Goal: Task Accomplishment & Management: Complete application form

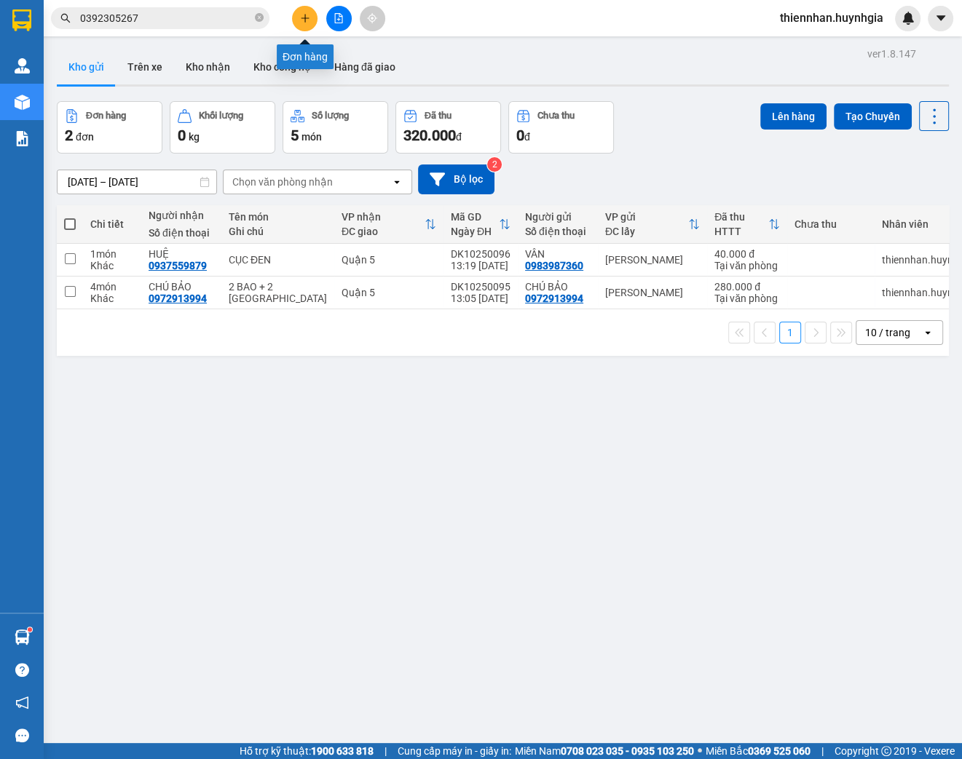
click at [304, 24] on button at bounding box center [304, 18] width 25 height 25
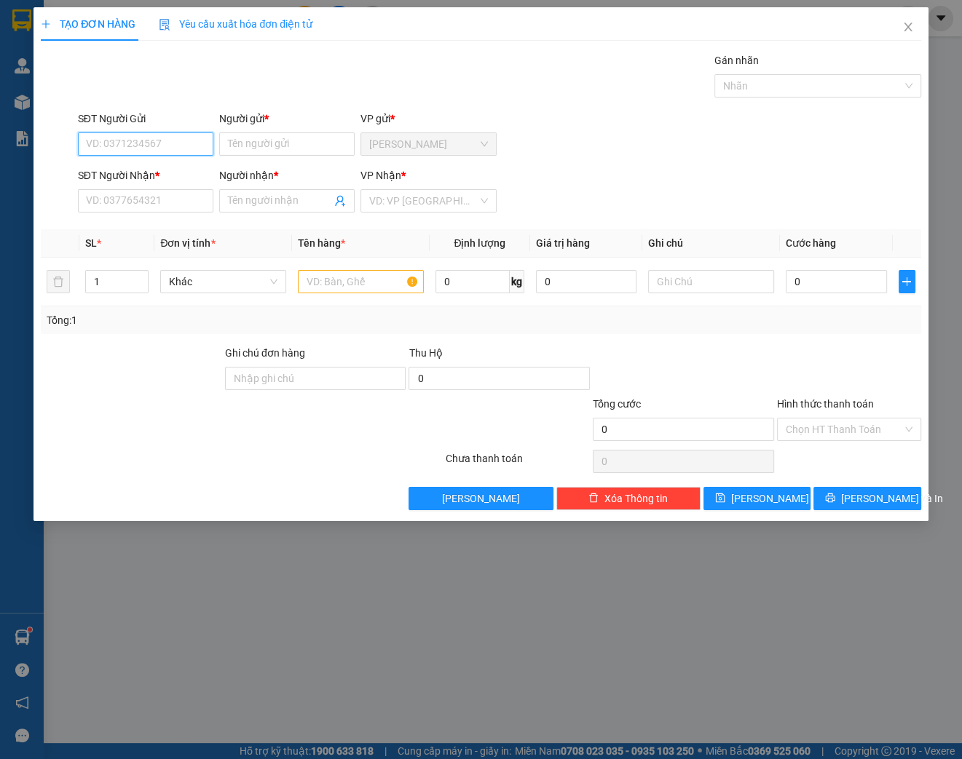
click at [137, 137] on input "SĐT Người Gửi" at bounding box center [145, 143] width 135 height 23
type input "0914004887"
click at [148, 180] on div "0914004887 - [PERSON_NAME]" at bounding box center [158, 173] width 143 height 16
type input "[PERSON_NAME]"
type input "0967268898"
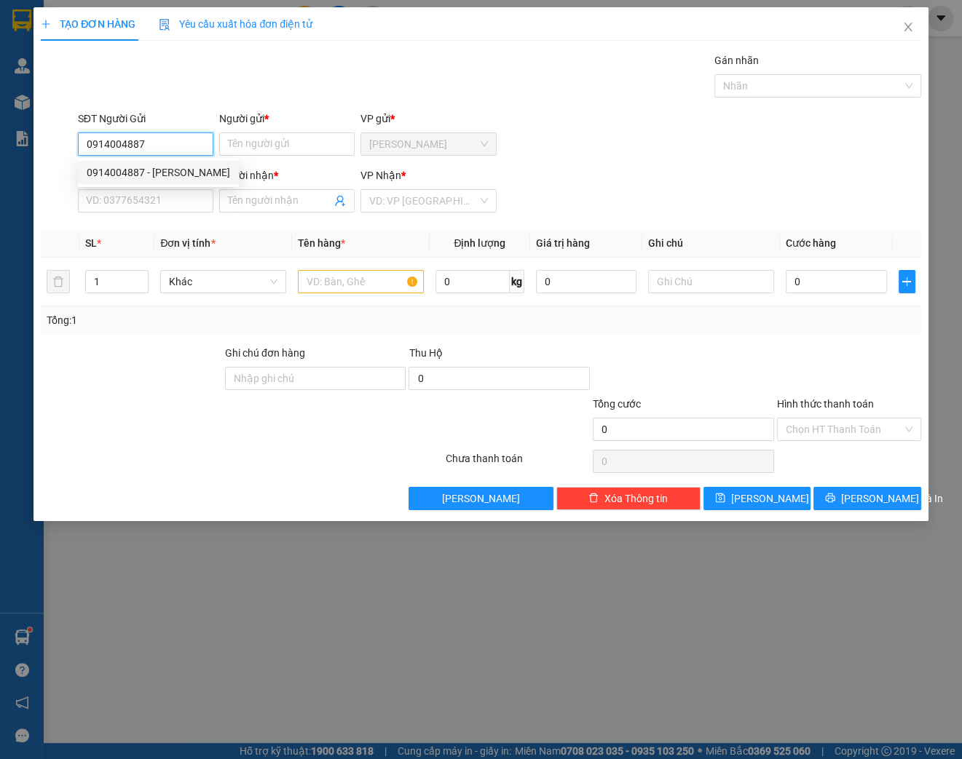
type input "LABO SMILE"
type input "0914004887"
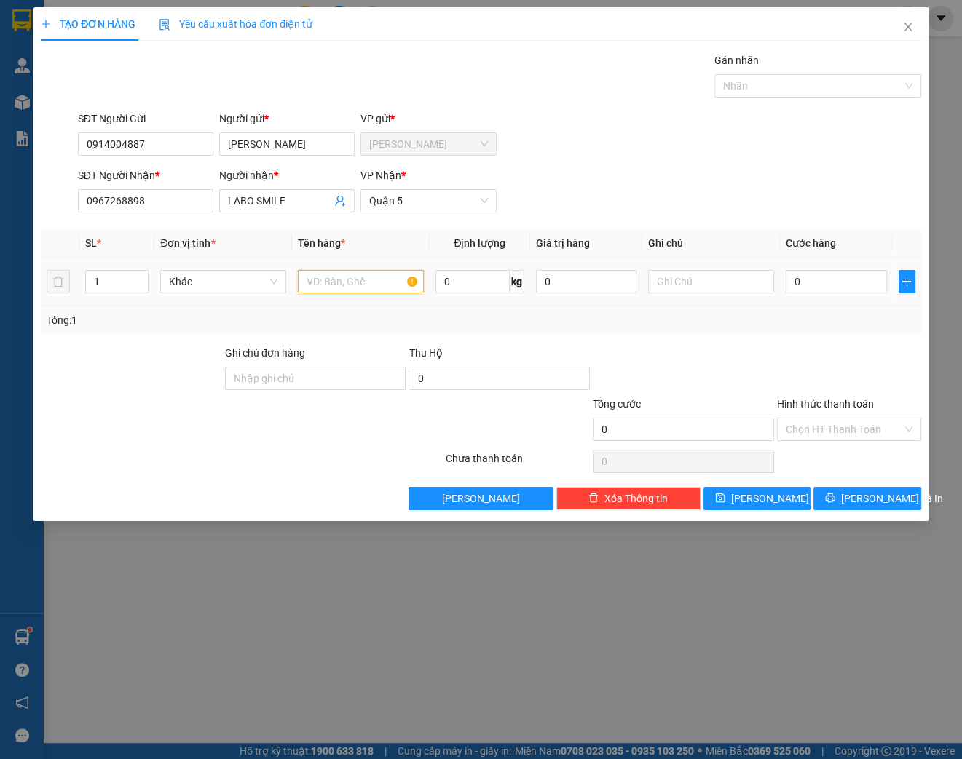
click at [339, 284] on input "text" at bounding box center [361, 281] width 126 height 23
type input "HỘP"
click at [826, 281] on input "0" at bounding box center [835, 281] width 101 height 23
type input "002"
type input "2"
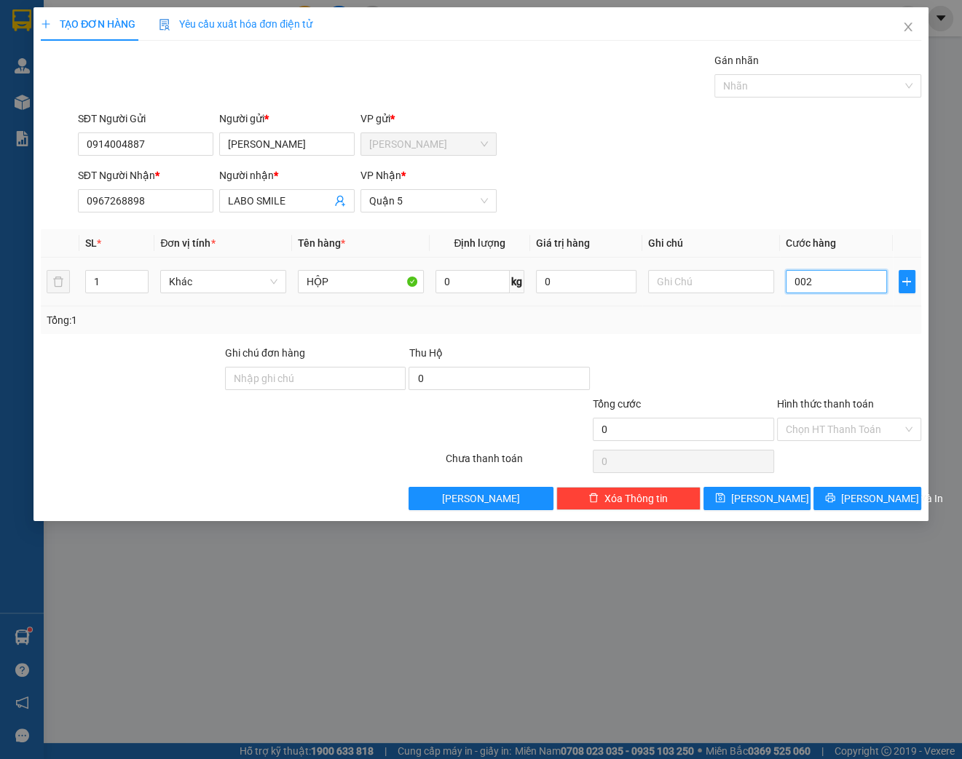
type input "2"
type input "0.020"
type input "20"
type input "002"
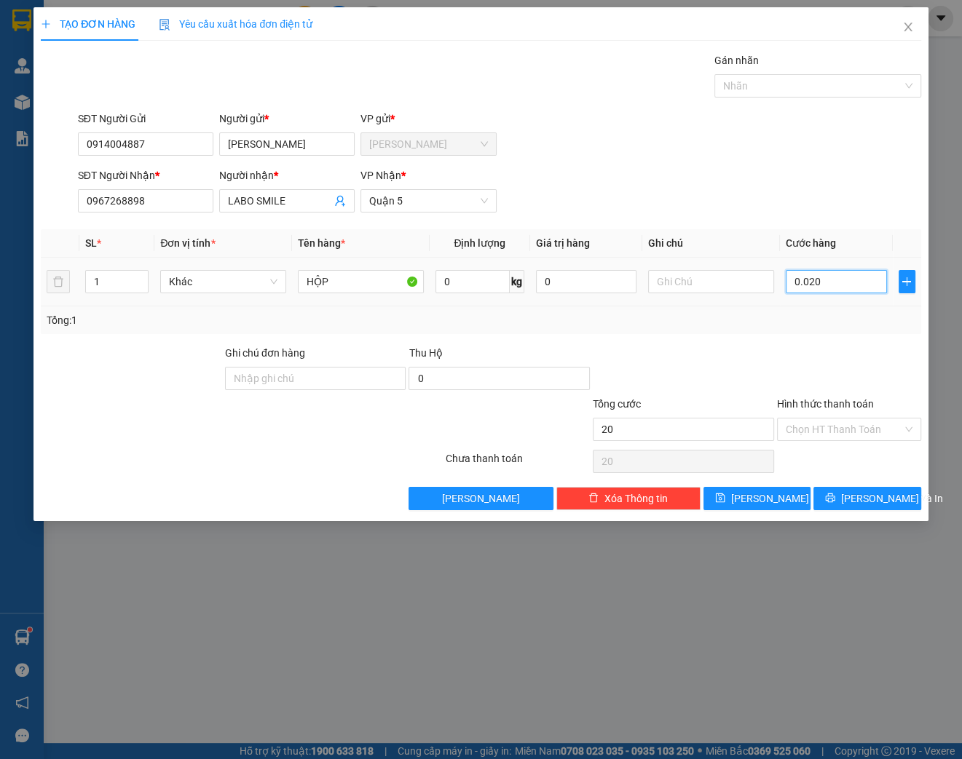
type input "2"
type input "00"
type input "0"
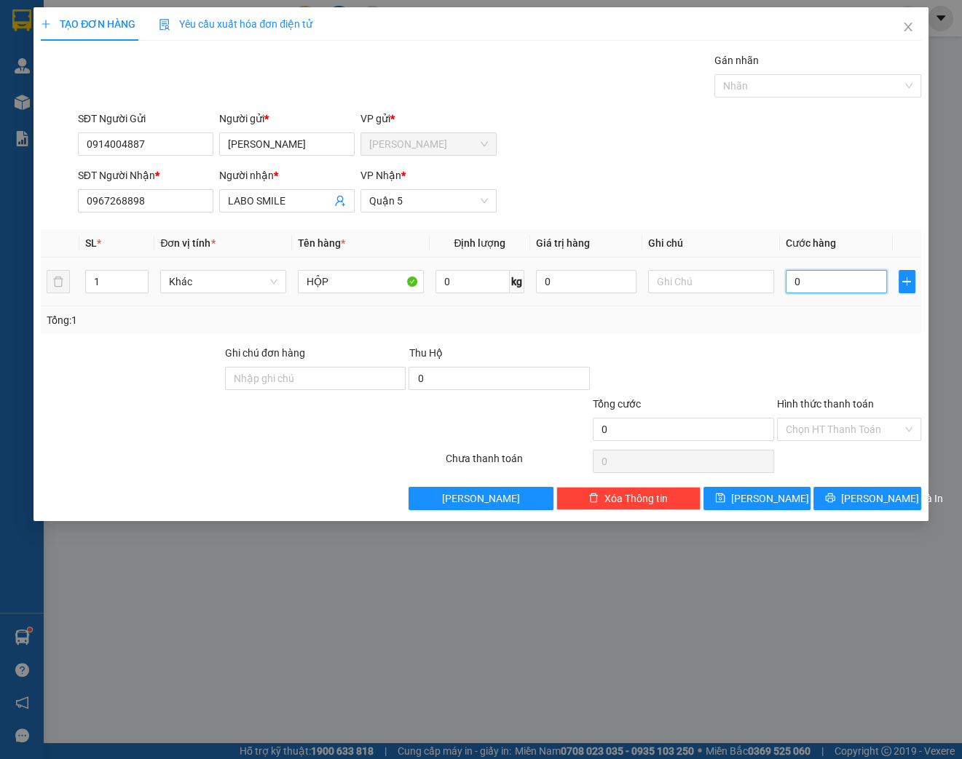
drag, startPoint x: 815, startPoint y: 284, endPoint x: 784, endPoint y: 285, distance: 31.3
click at [784, 285] on td "0" at bounding box center [836, 282] width 113 height 49
type input "2"
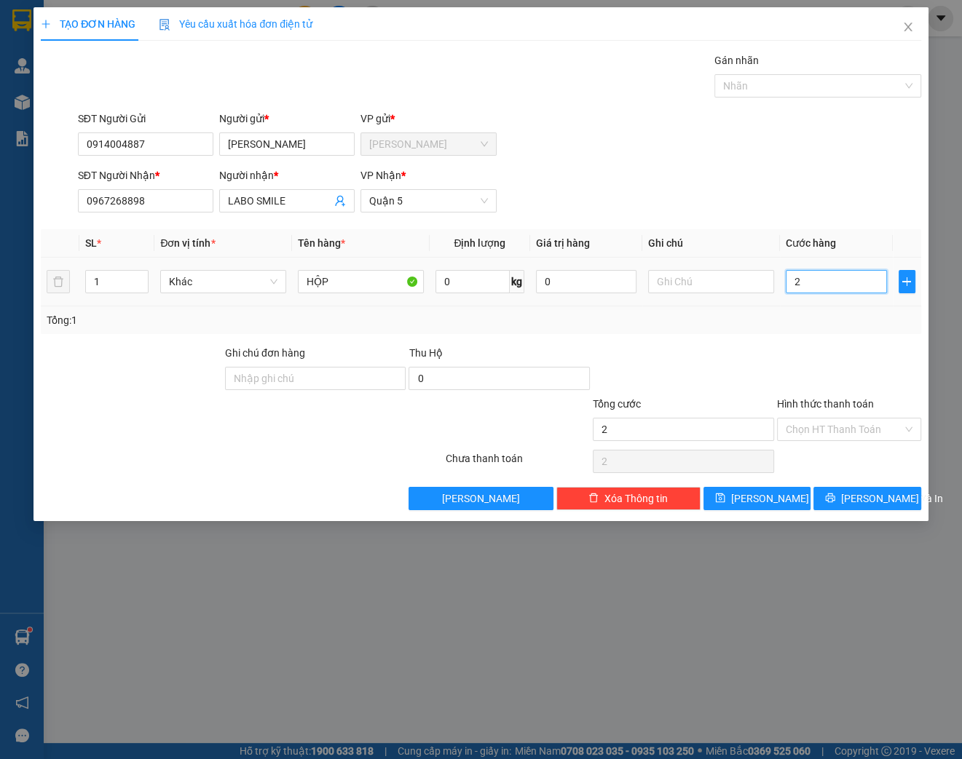
type input "20"
type input "200"
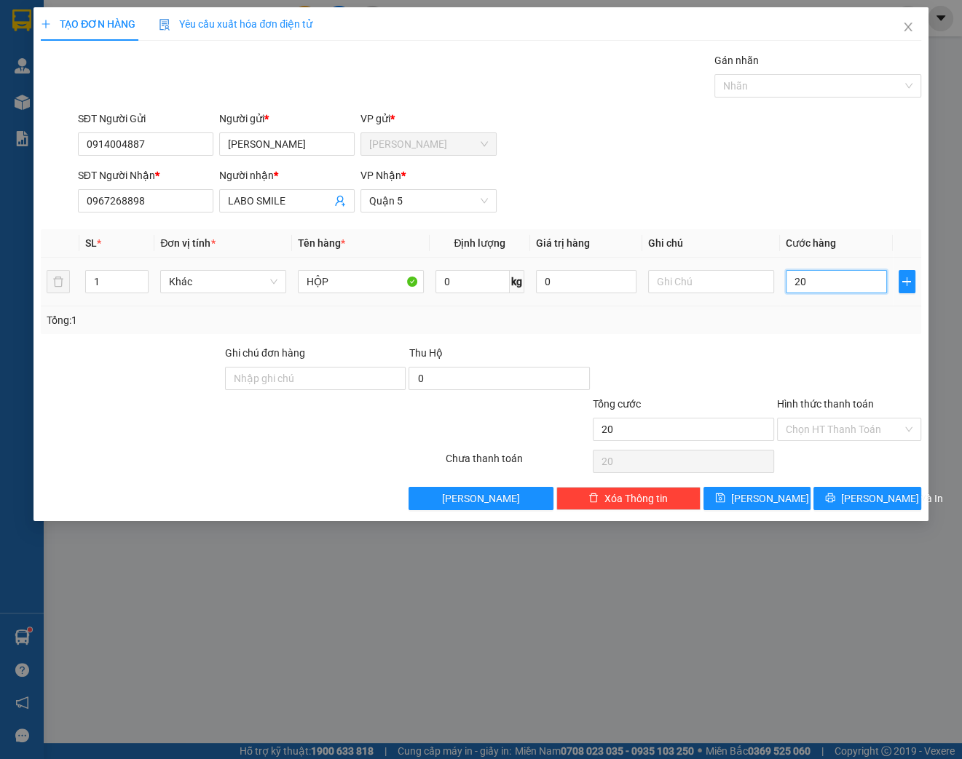
type input "200"
type input "2.000"
type input "20.000"
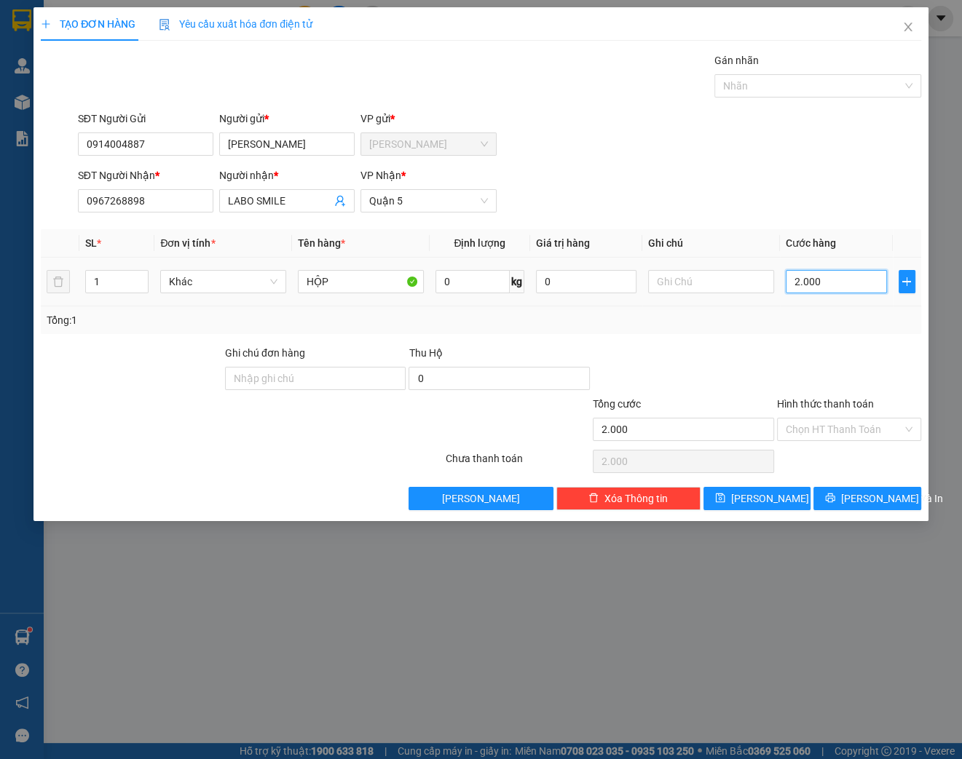
type input "20.000"
click at [824, 428] on input "Hình thức thanh toán" at bounding box center [843, 430] width 116 height 22
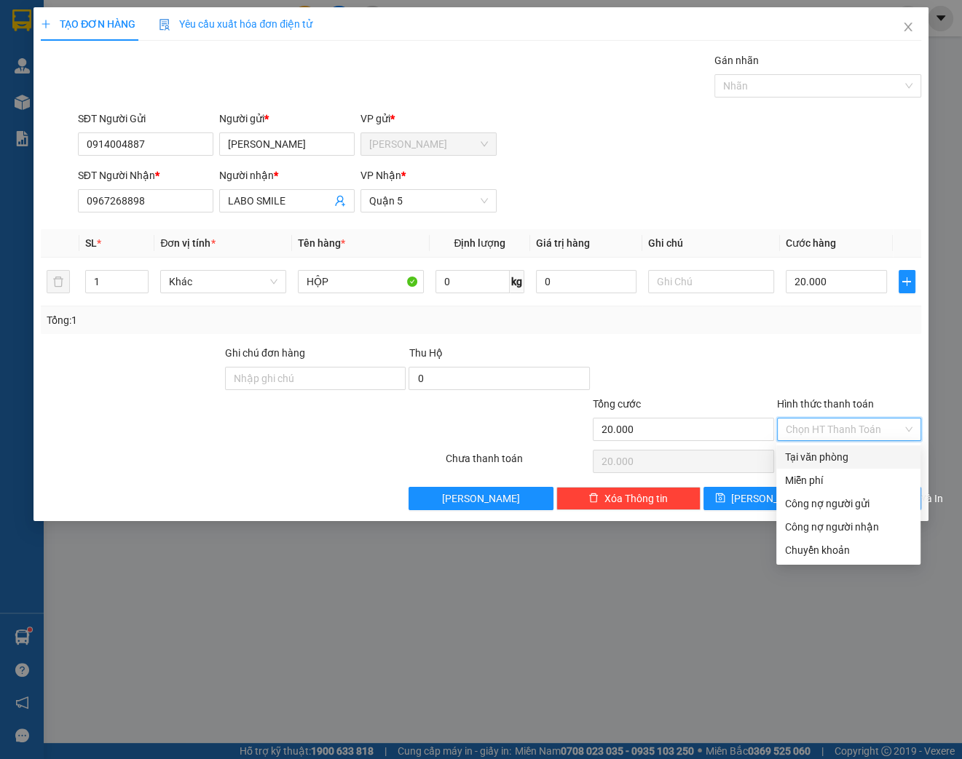
click at [824, 456] on div "Tại văn phòng" at bounding box center [848, 457] width 127 height 16
type input "0"
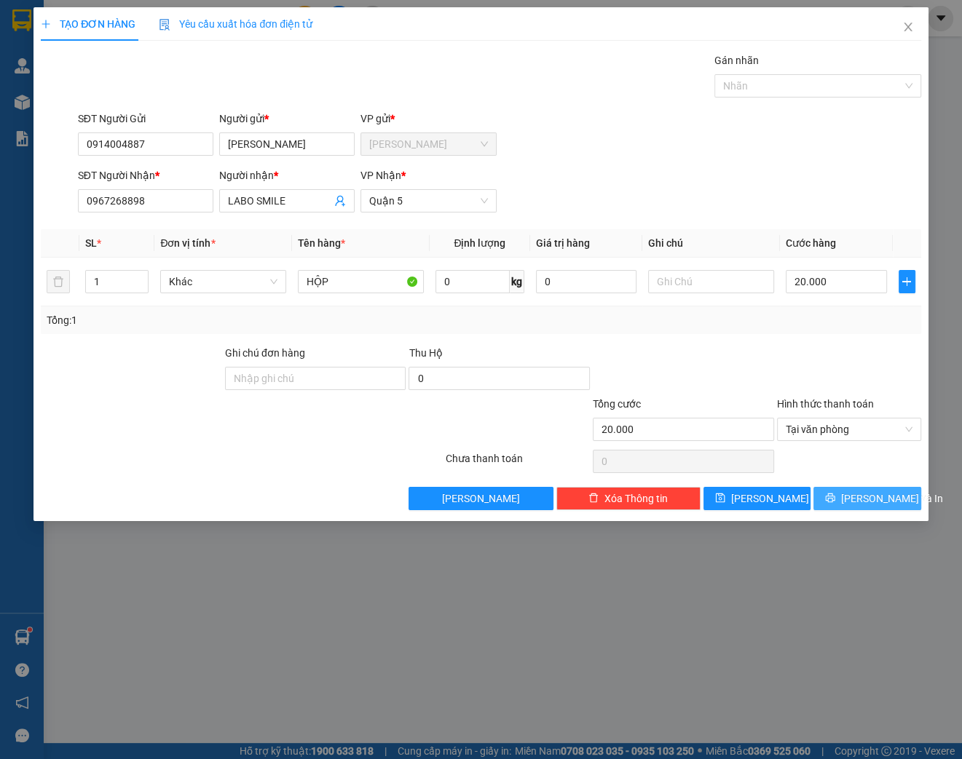
click at [871, 501] on span "[PERSON_NAME] và In" at bounding box center [892, 499] width 102 height 16
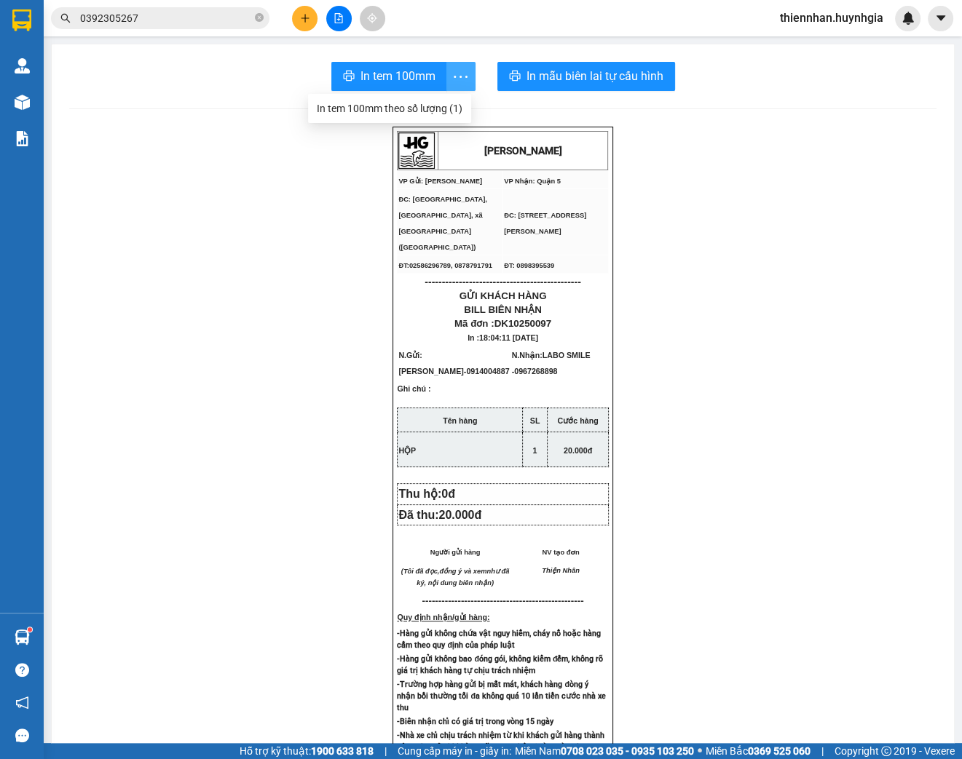
click at [457, 79] on icon "more" at bounding box center [460, 77] width 18 height 18
click at [443, 108] on div "In tem 100mm theo số lượng (1)" at bounding box center [390, 108] width 146 height 16
click at [302, 12] on button at bounding box center [304, 18] width 25 height 25
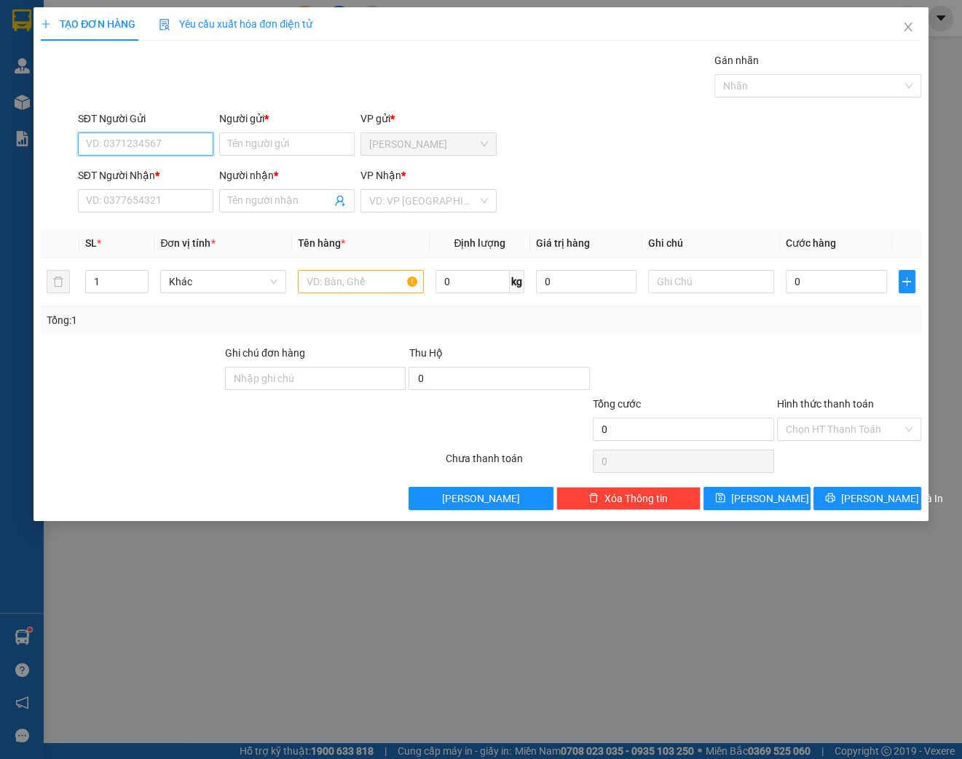
click at [168, 142] on input "SĐT Người Gửi" at bounding box center [145, 143] width 135 height 23
type input "0979606800"
click at [280, 147] on input "Người gửi *" at bounding box center [286, 143] width 135 height 23
click at [271, 145] on input "XUAAN" at bounding box center [286, 143] width 135 height 23
type input "X"
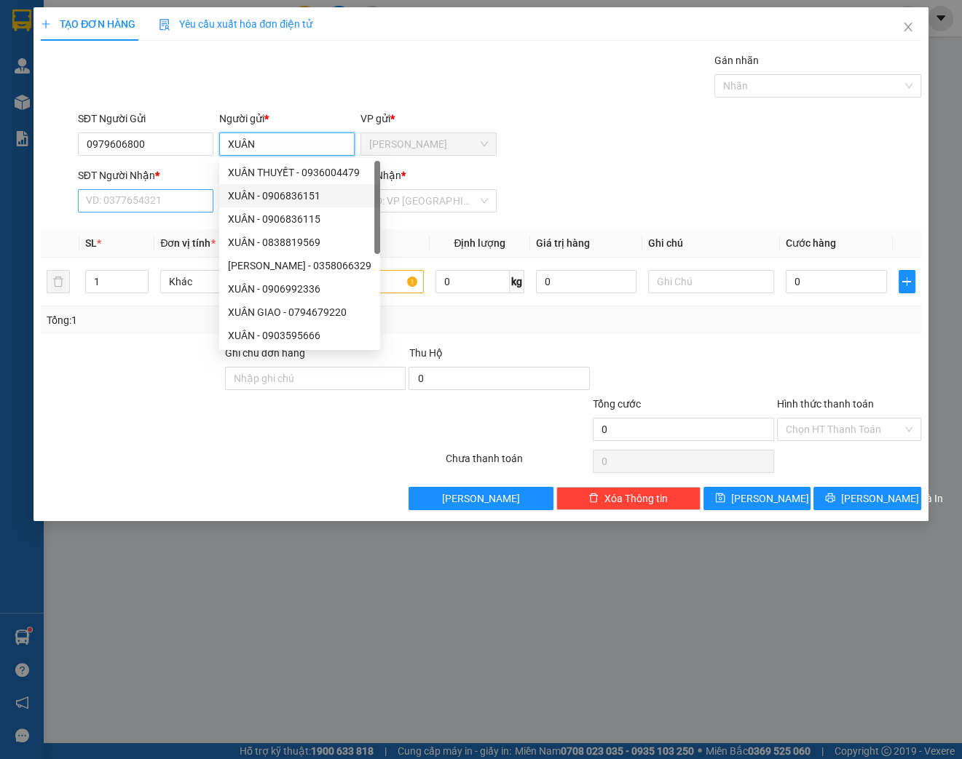
type input "XUÂN"
click at [113, 206] on input "SĐT Người Nhận *" at bounding box center [145, 200] width 135 height 23
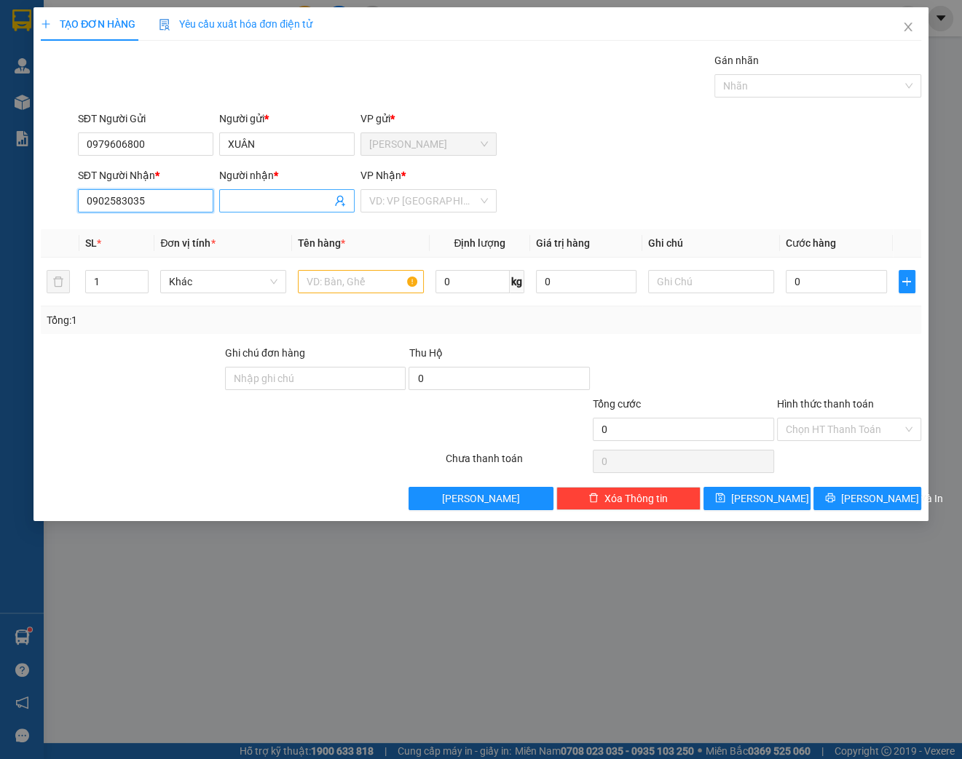
type input "0902583035"
click at [250, 207] on input "Người nhận *" at bounding box center [279, 201] width 103 height 16
type input "EM BO"
click at [324, 288] on input "text" at bounding box center [361, 281] width 126 height 23
type input "[GEOGRAPHIC_DATA]"
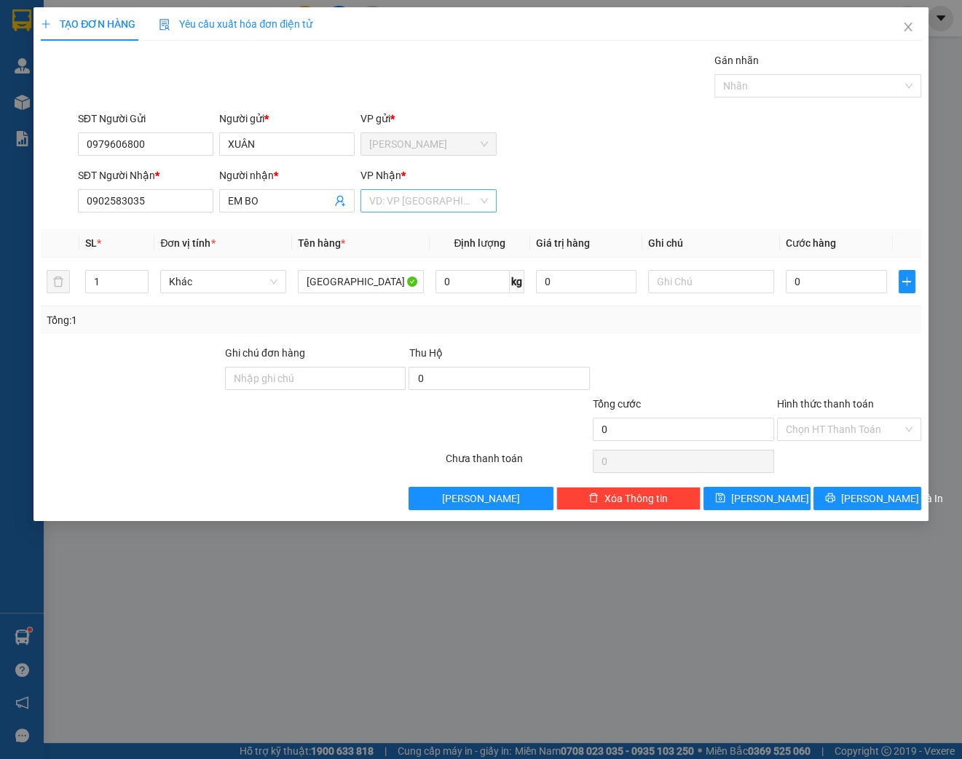
click at [415, 199] on input "search" at bounding box center [423, 201] width 108 height 22
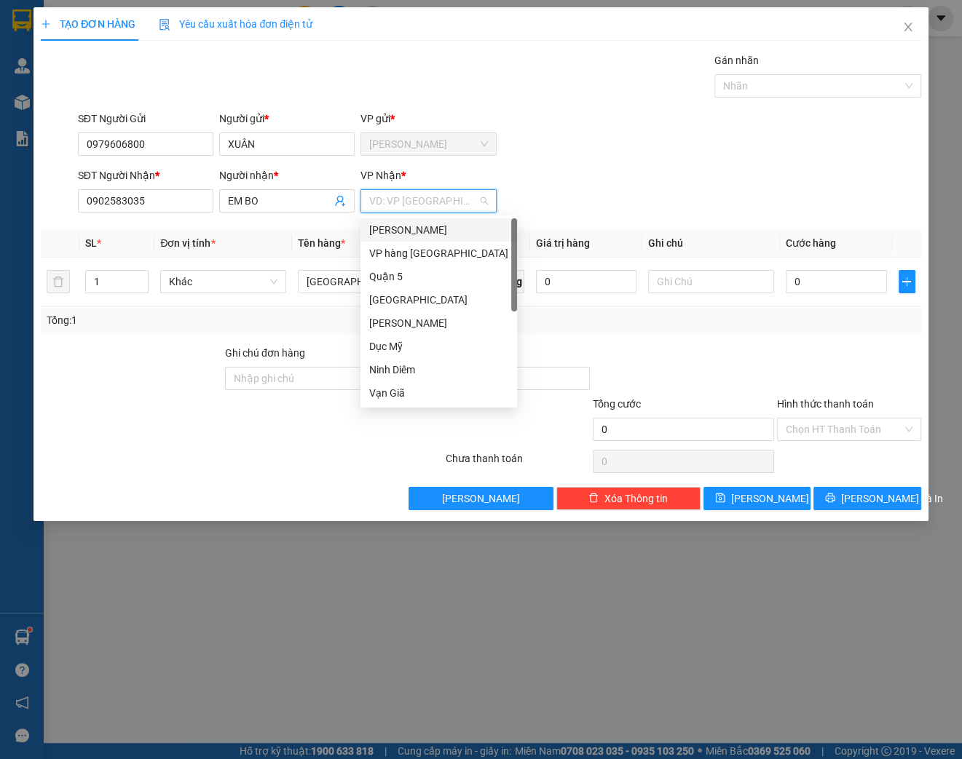
click at [410, 230] on div "[PERSON_NAME]" at bounding box center [438, 230] width 139 height 16
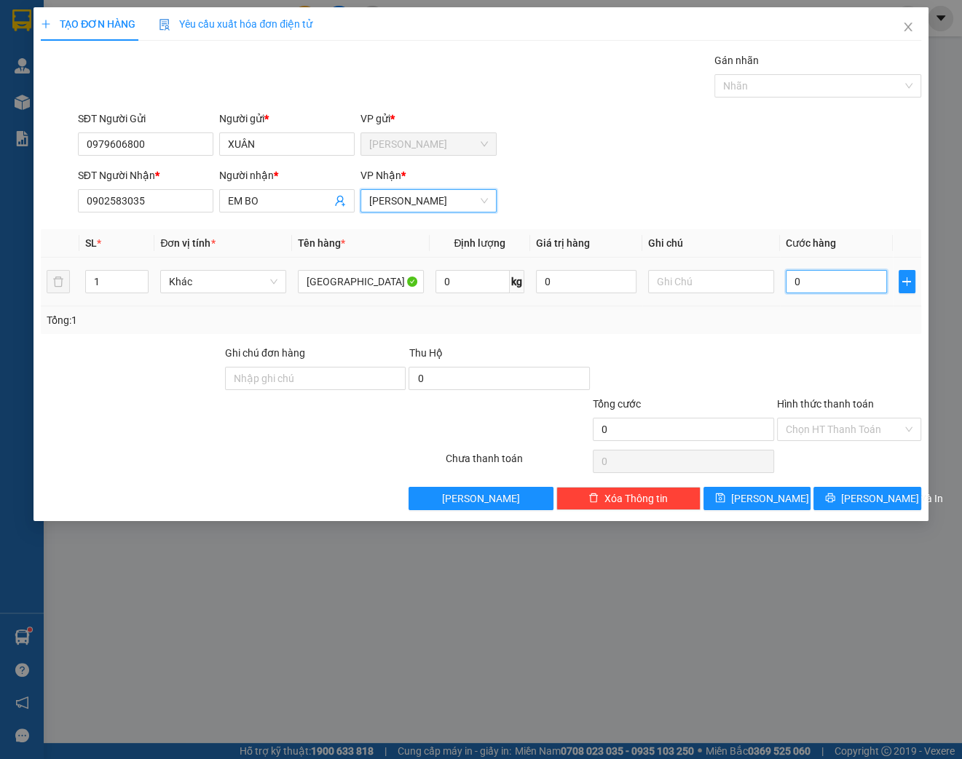
click at [833, 278] on input "0" at bounding box center [835, 281] width 101 height 23
type input "5"
type input "50"
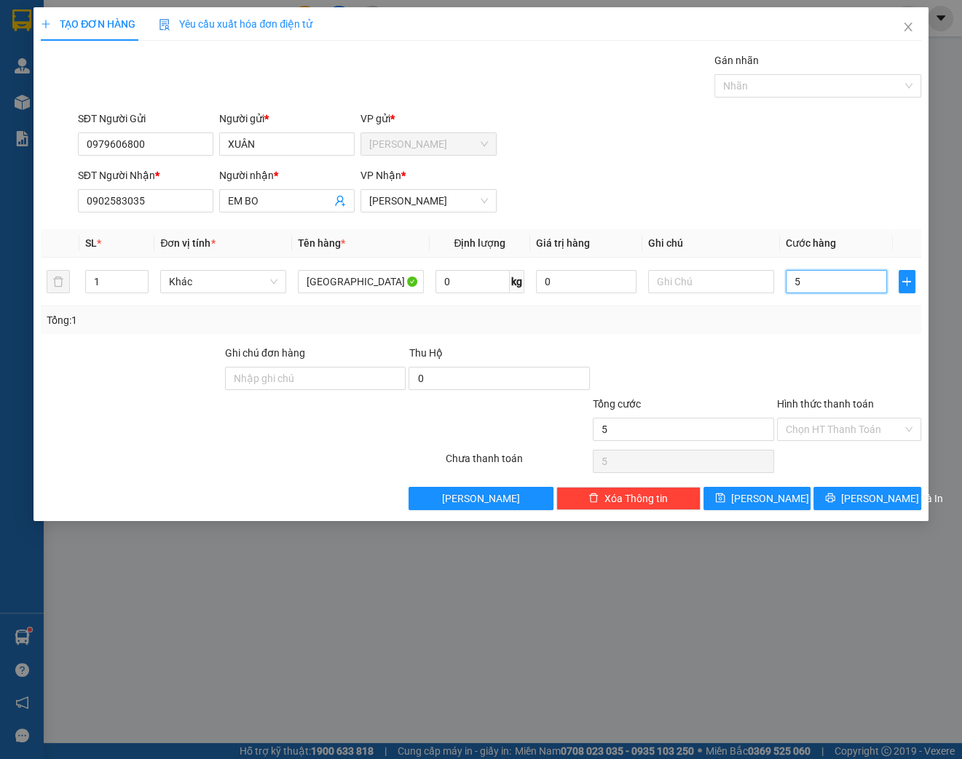
type input "50"
type input "500"
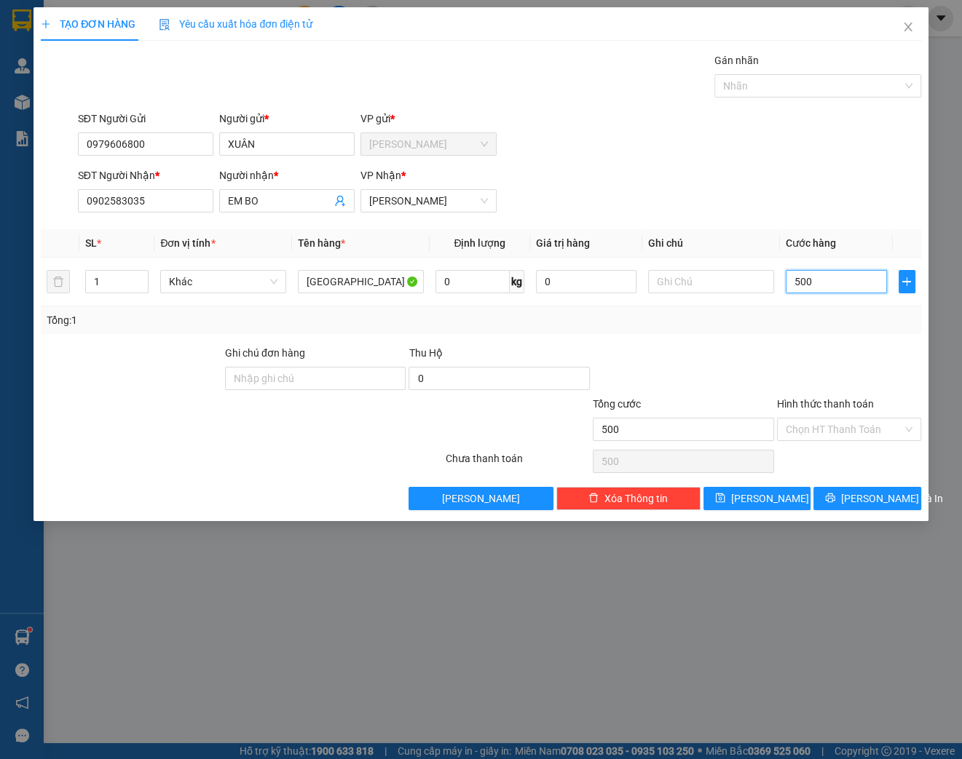
type input "5.000"
type input "50.000"
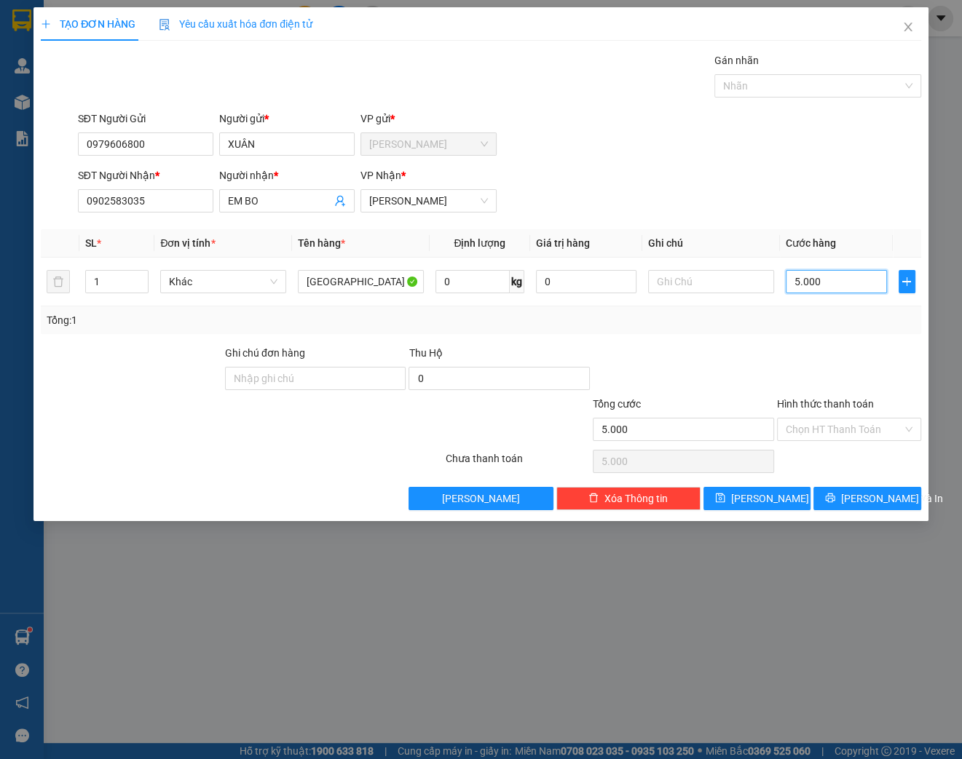
type input "50.000"
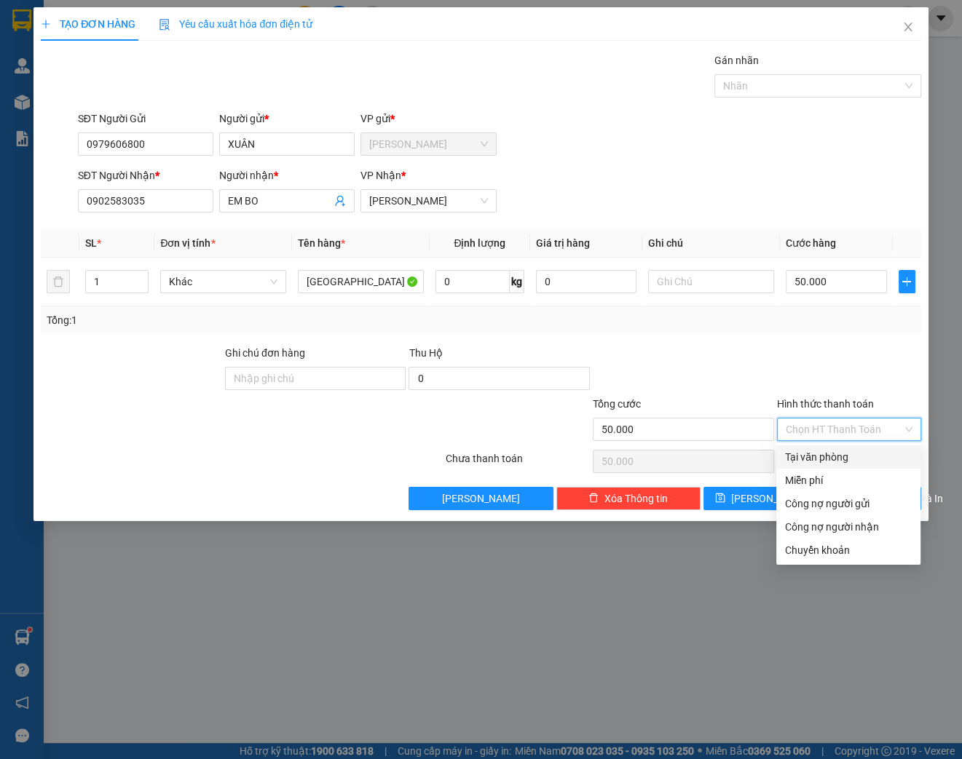
click at [851, 431] on input "Hình thức thanh toán" at bounding box center [843, 430] width 116 height 22
click at [839, 460] on div "Tại văn phòng" at bounding box center [848, 457] width 127 height 16
type input "0"
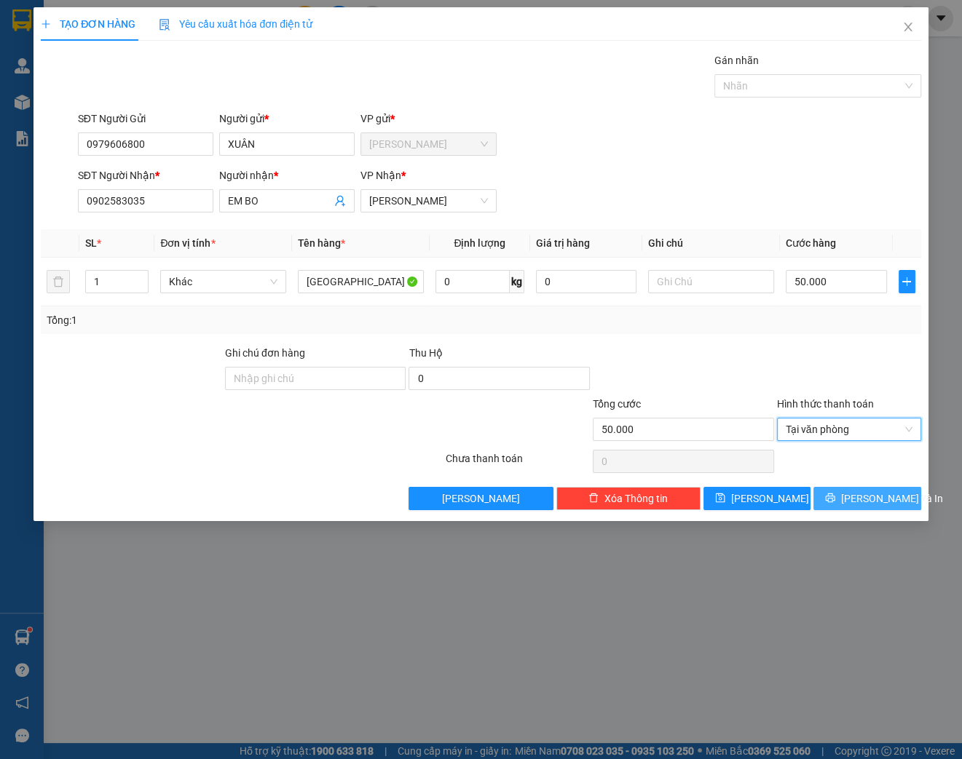
click at [853, 499] on button "[PERSON_NAME] và In" at bounding box center [867, 498] width 108 height 23
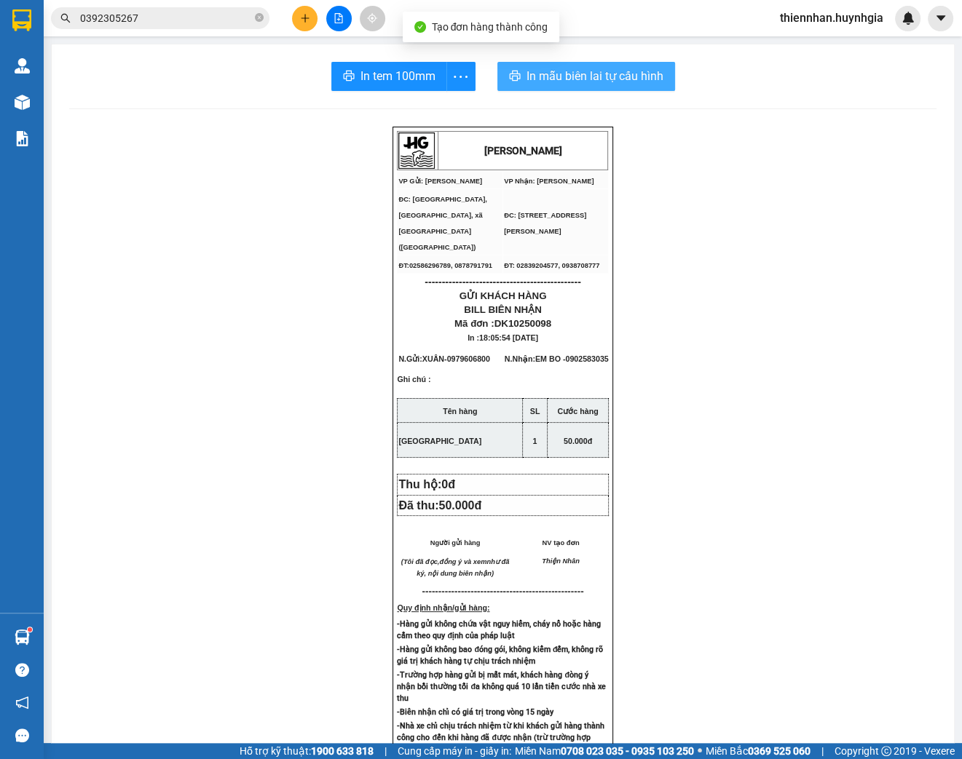
click at [617, 78] on span "In mẫu biên lai tự cấu hình" at bounding box center [594, 76] width 137 height 18
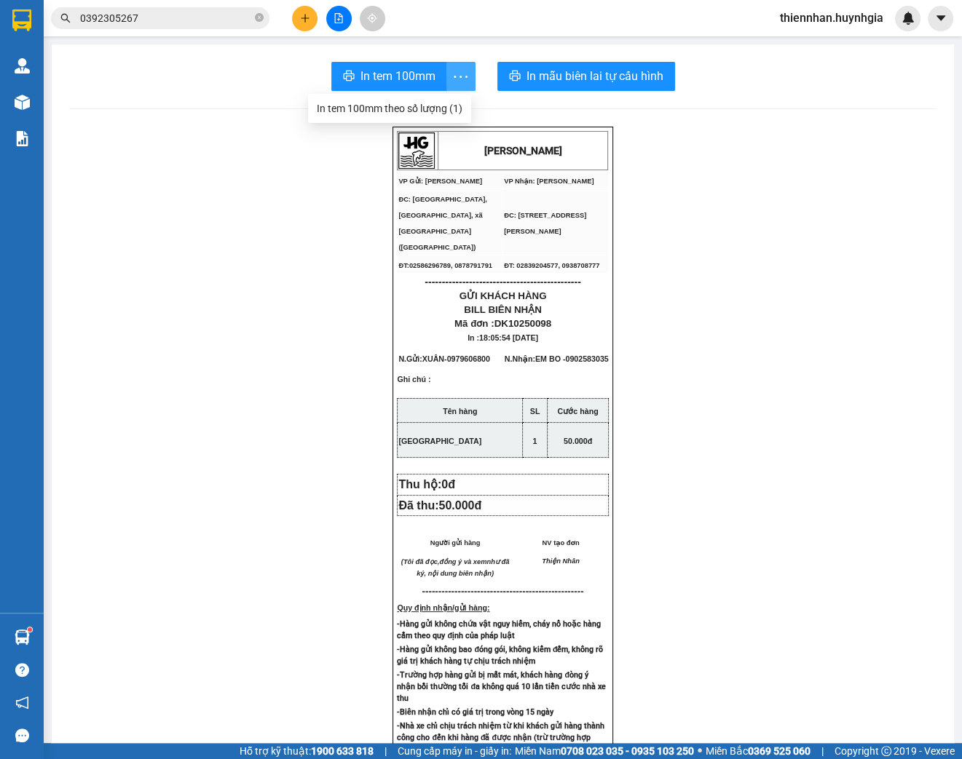
click at [451, 83] on icon "more" at bounding box center [460, 77] width 18 height 18
click at [434, 107] on div "In tem 100mm theo số lượng (1)" at bounding box center [390, 108] width 146 height 16
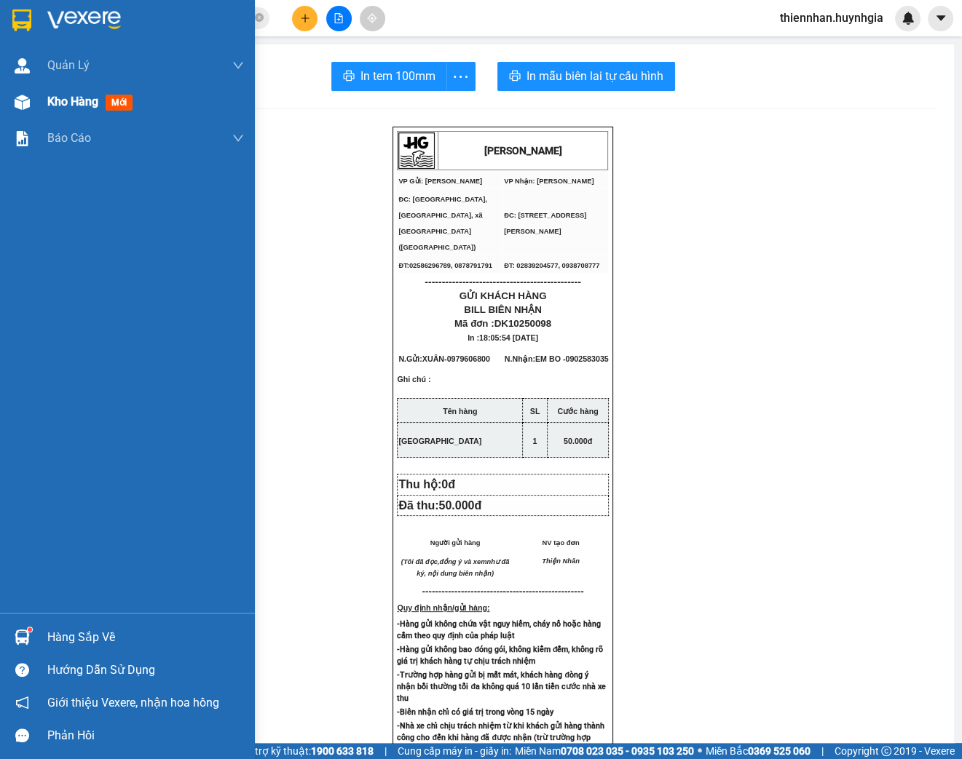
click at [53, 102] on span "Kho hàng" at bounding box center [72, 102] width 51 height 14
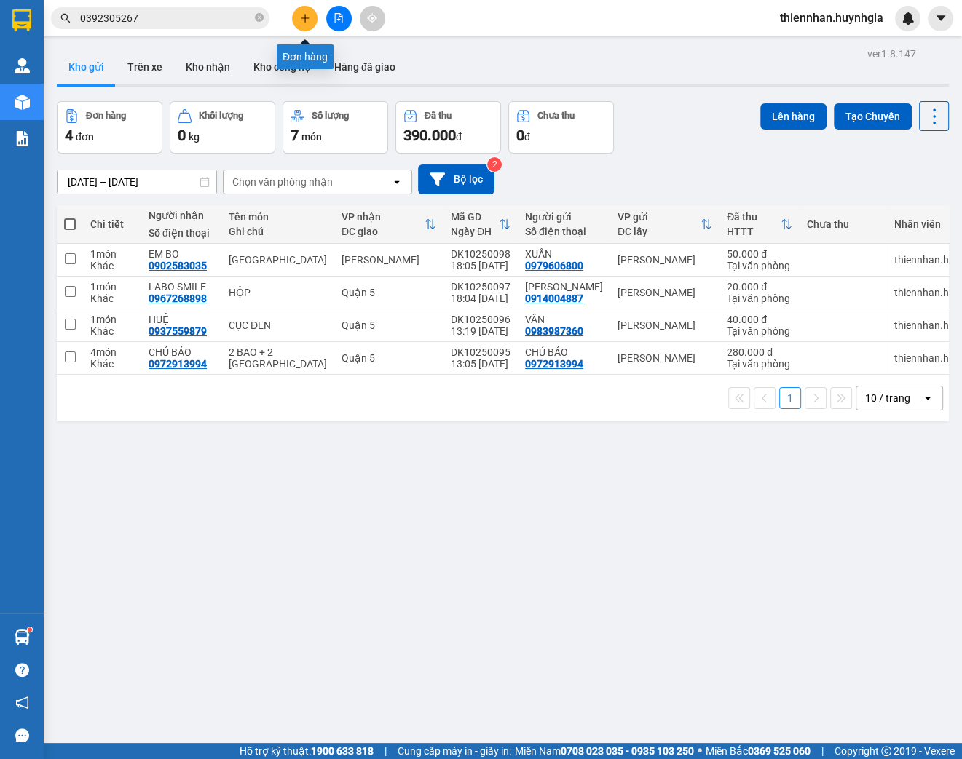
click at [304, 19] on icon "plus" at bounding box center [305, 18] width 10 height 10
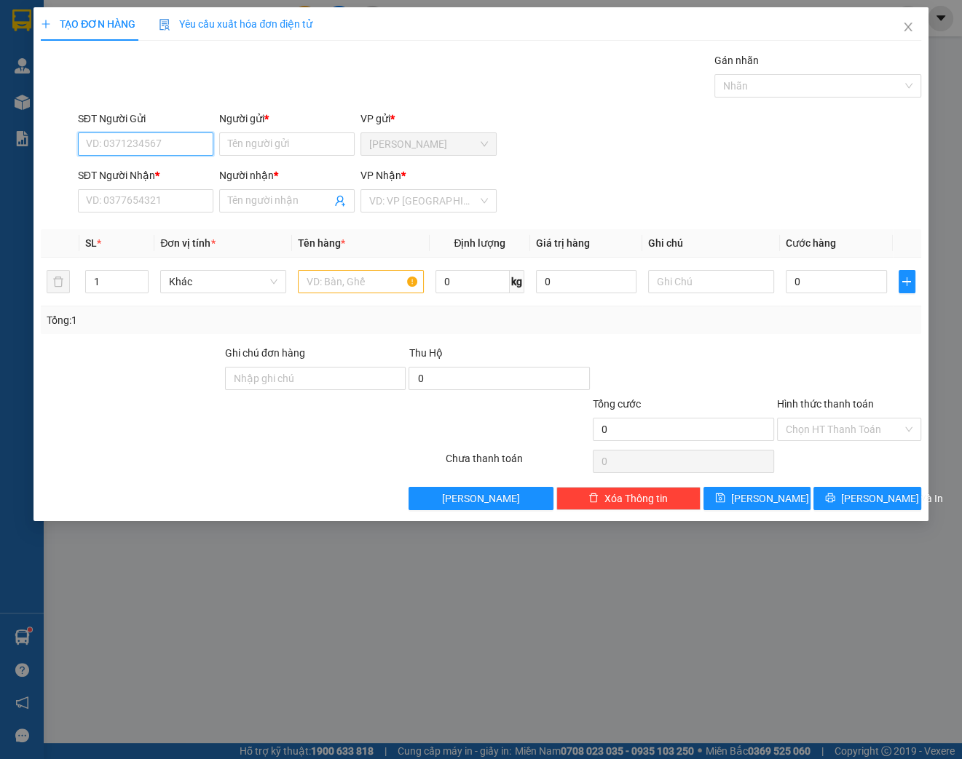
click at [157, 142] on input "SĐT Người Gửi" at bounding box center [145, 143] width 135 height 23
type input "0369048869"
click at [166, 167] on div "0369048869 - CÔ LAN" at bounding box center [146, 173] width 118 height 16
type input "CÔ LAN"
type input "0909633668"
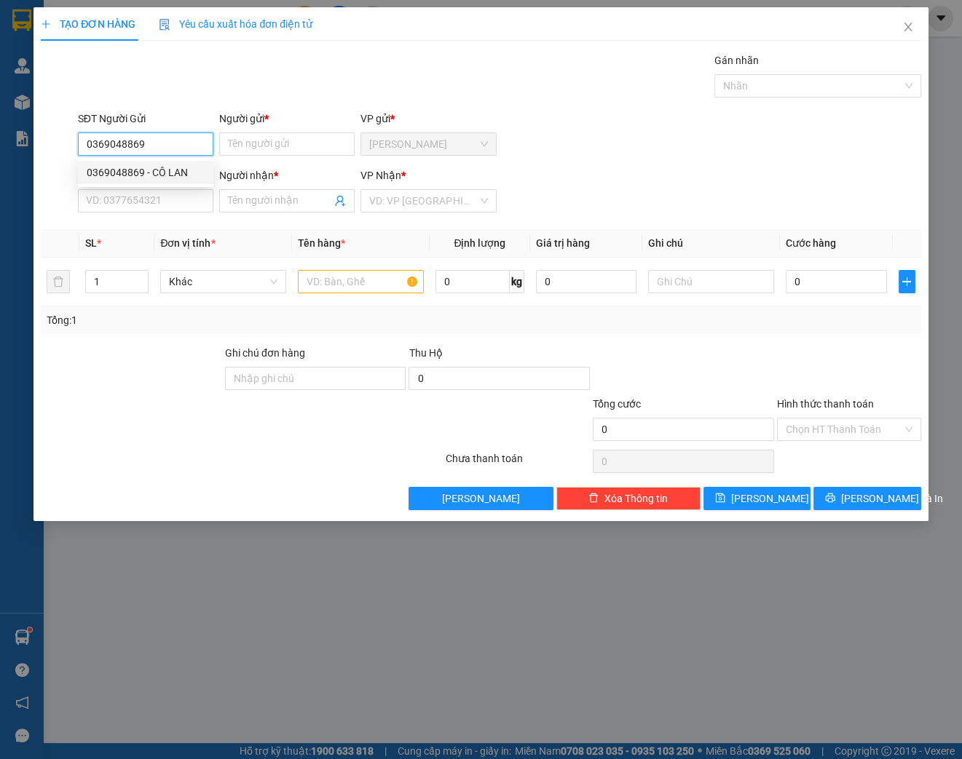
type input "NGỌC"
type input "0369048869"
click at [271, 202] on input "NGỌC" at bounding box center [279, 201] width 103 height 16
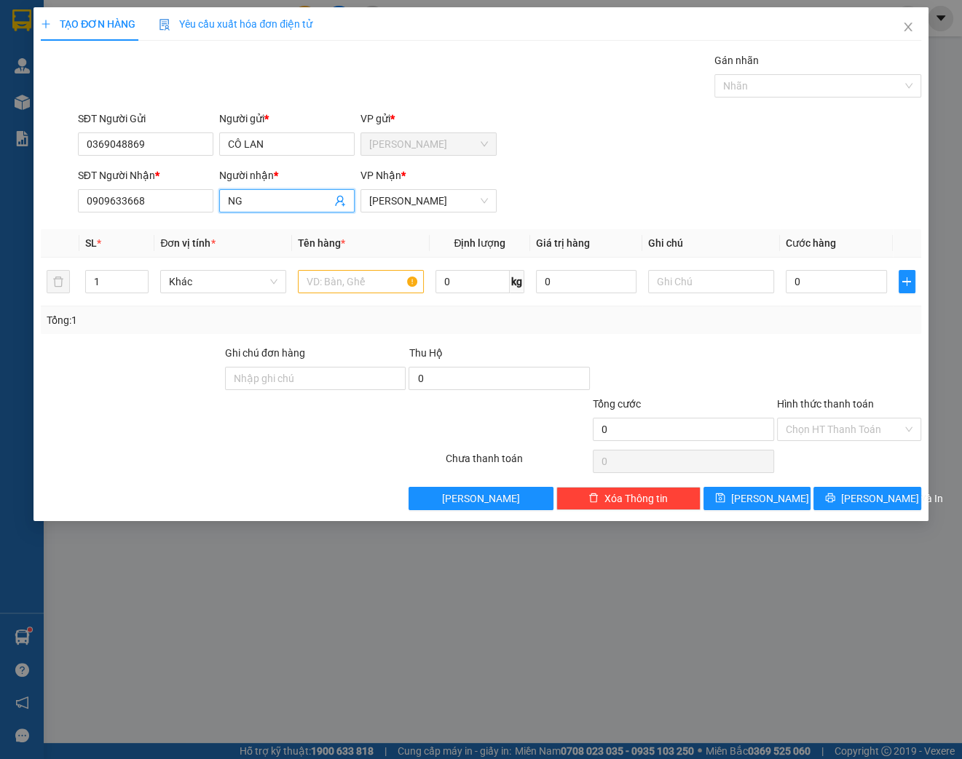
type input "N"
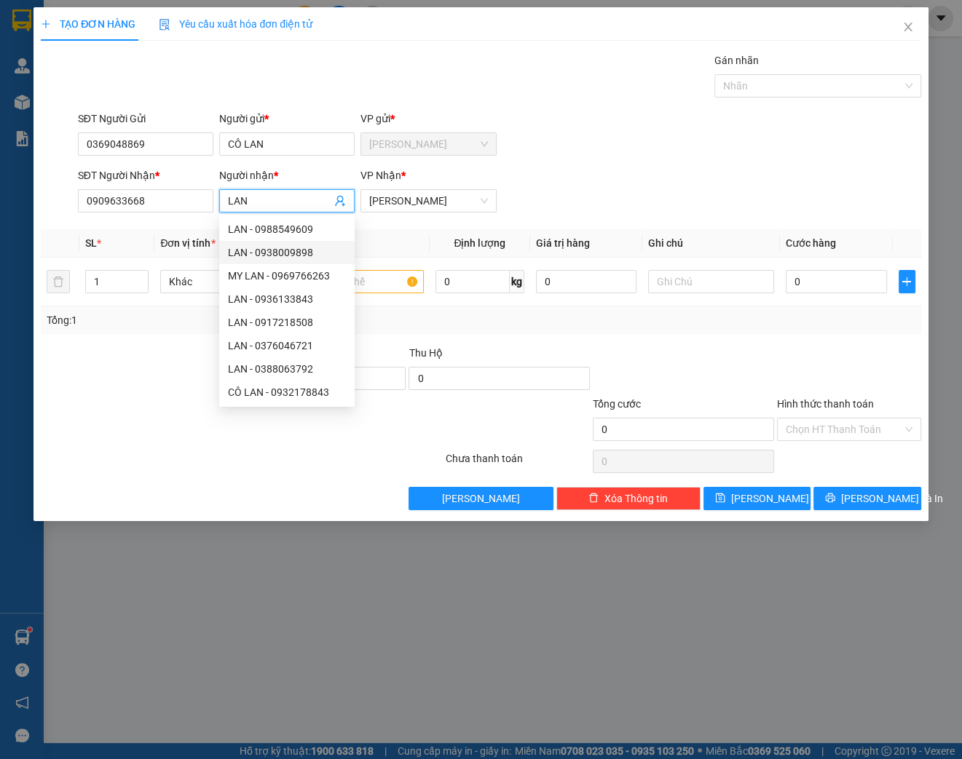
type input "LAN"
click at [630, 178] on div "SĐT Người Nhận * 0909633668 Người nhận * LAN VP Nhận * [PERSON_NAME]" at bounding box center [499, 192] width 849 height 51
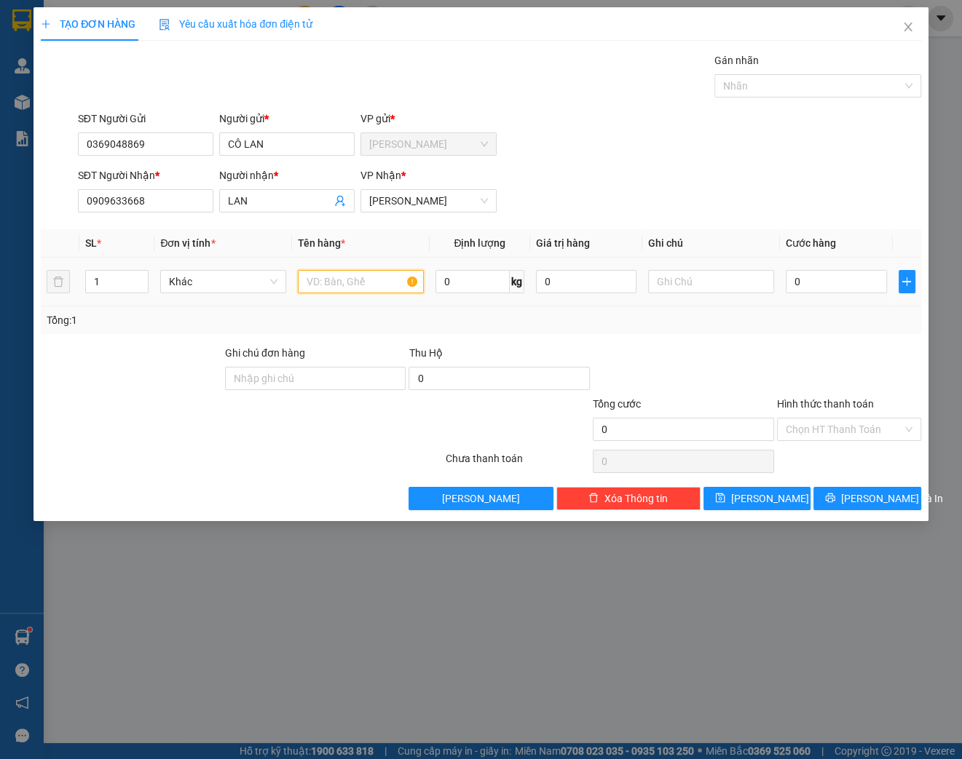
click at [353, 277] on input "text" at bounding box center [361, 281] width 126 height 23
type input "[GEOGRAPHIC_DATA]"
click at [830, 281] on input "0" at bounding box center [835, 281] width 101 height 23
type input "005"
type input "5"
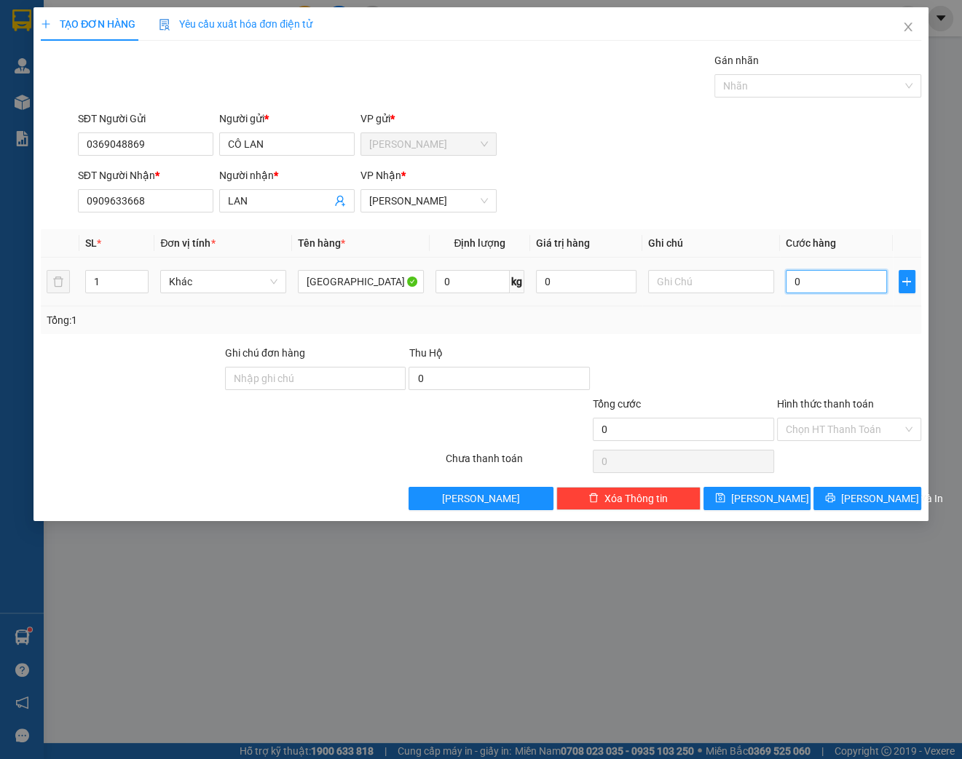
type input "5"
type input "0.050"
type input "50"
type input "0.050"
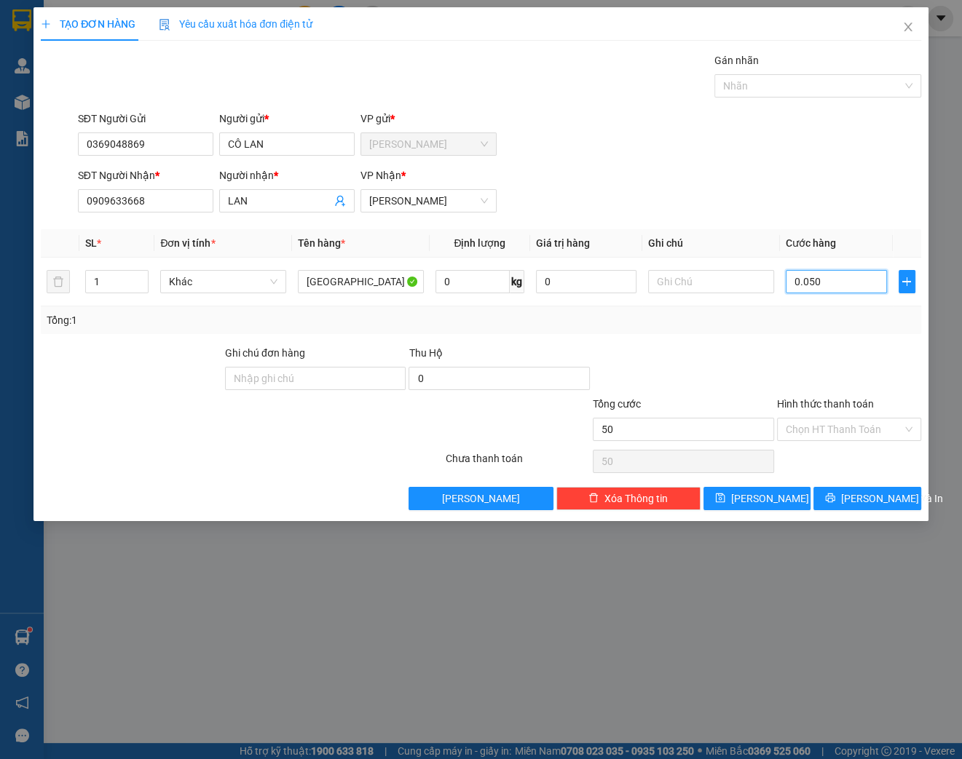
type input "50"
click at [832, 282] on input "0.050" at bounding box center [835, 281] width 101 height 23
drag, startPoint x: 832, startPoint y: 282, endPoint x: 779, endPoint y: 280, distance: 53.2
click at [779, 280] on tr "1 Khác TX 0 kg 0 0.050" at bounding box center [481, 282] width 880 height 49
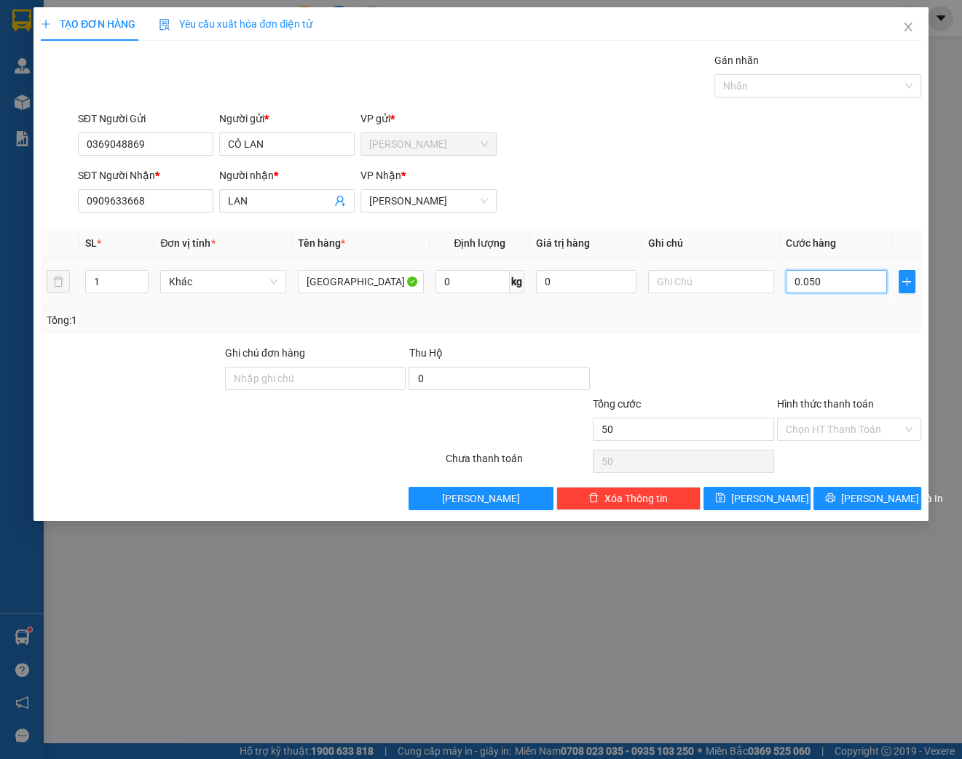
type input "5"
type input "50"
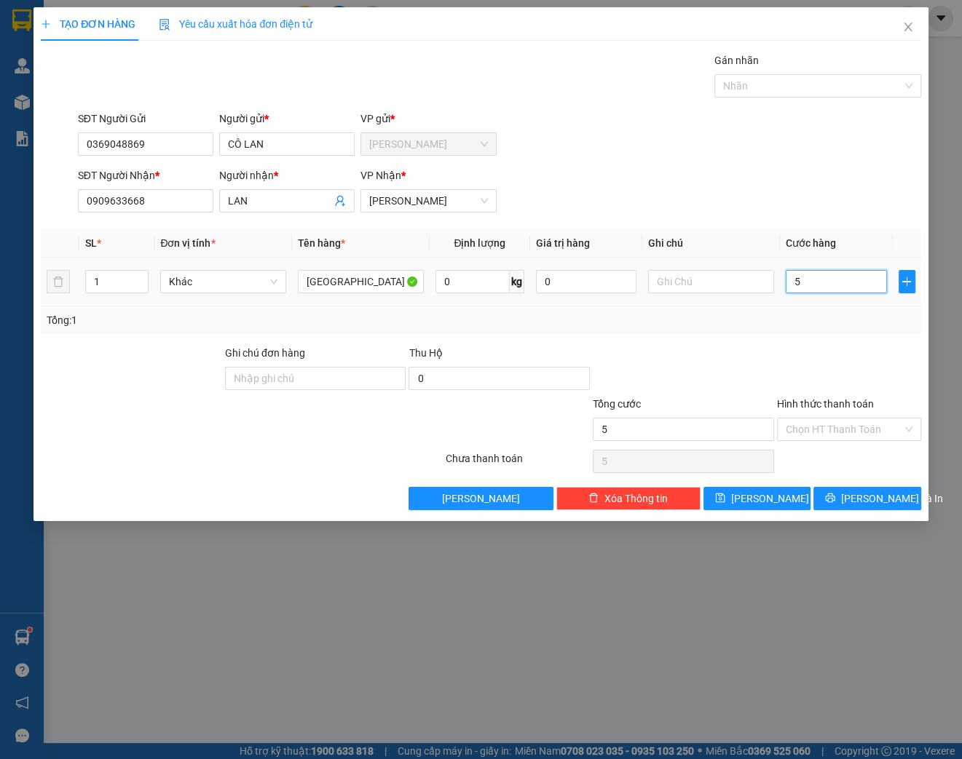
type input "50"
type input "500"
type input "5.000"
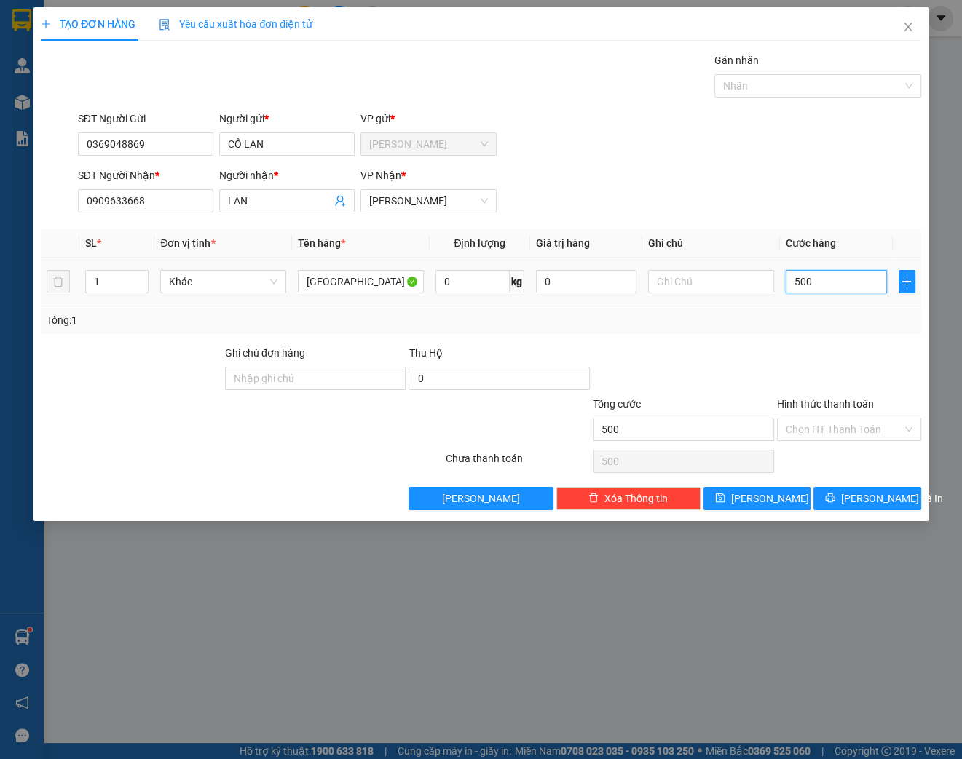
type input "5.000"
type input "50.000"
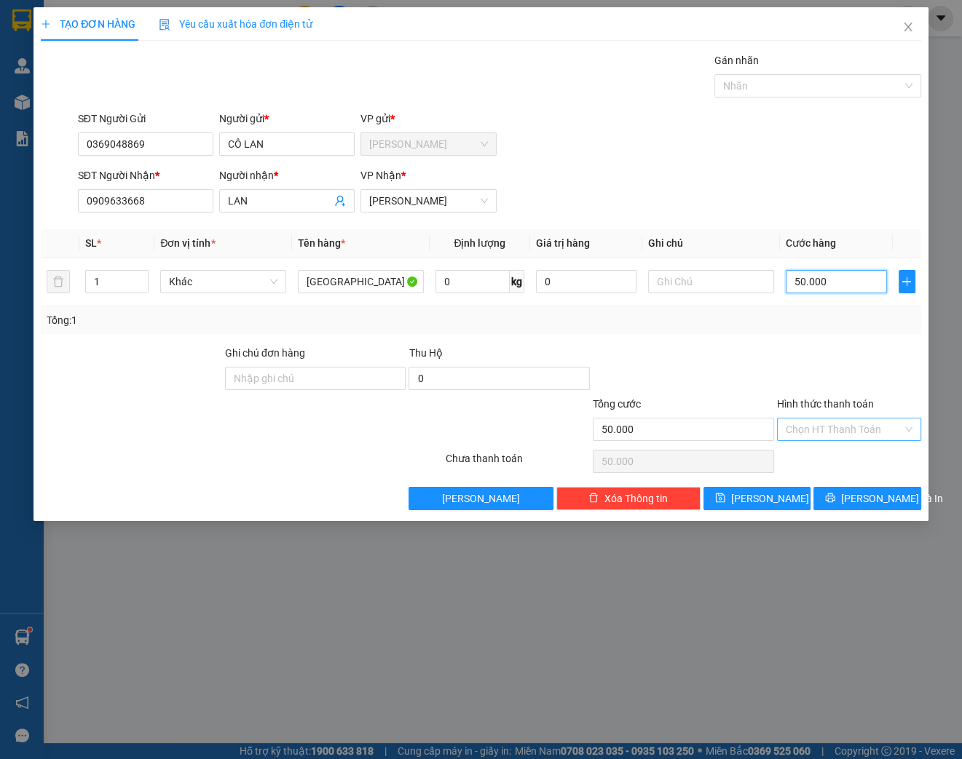
type input "50.000"
click at [823, 421] on input "Hình thức thanh toán" at bounding box center [843, 430] width 116 height 22
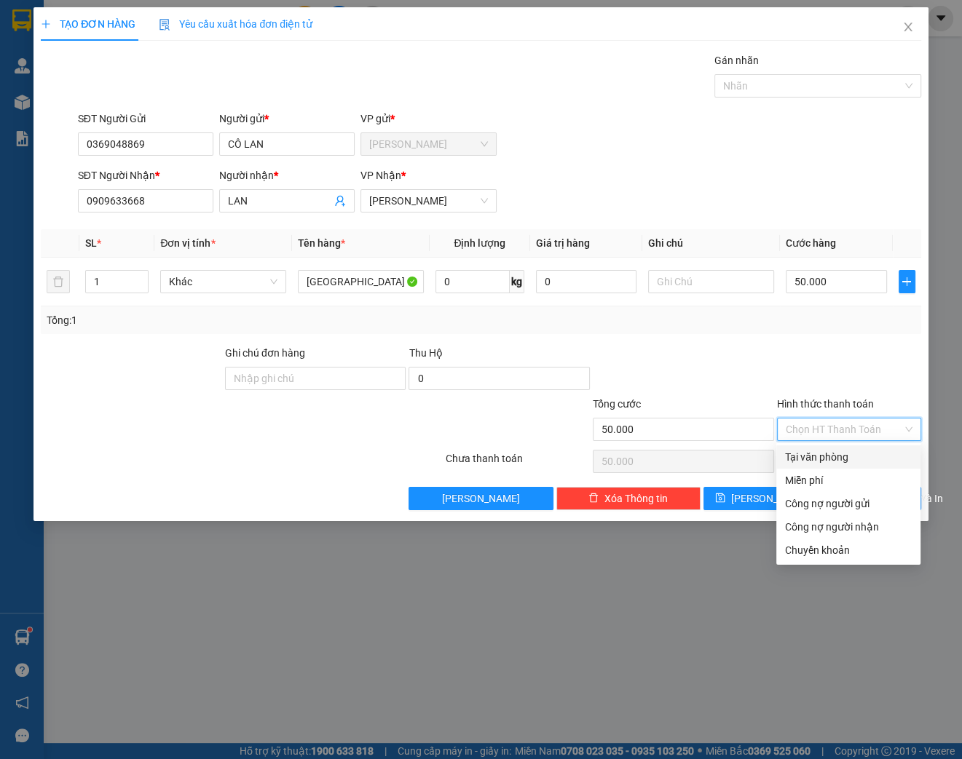
click at [835, 461] on div "Tại văn phòng" at bounding box center [848, 457] width 127 height 16
type input "0"
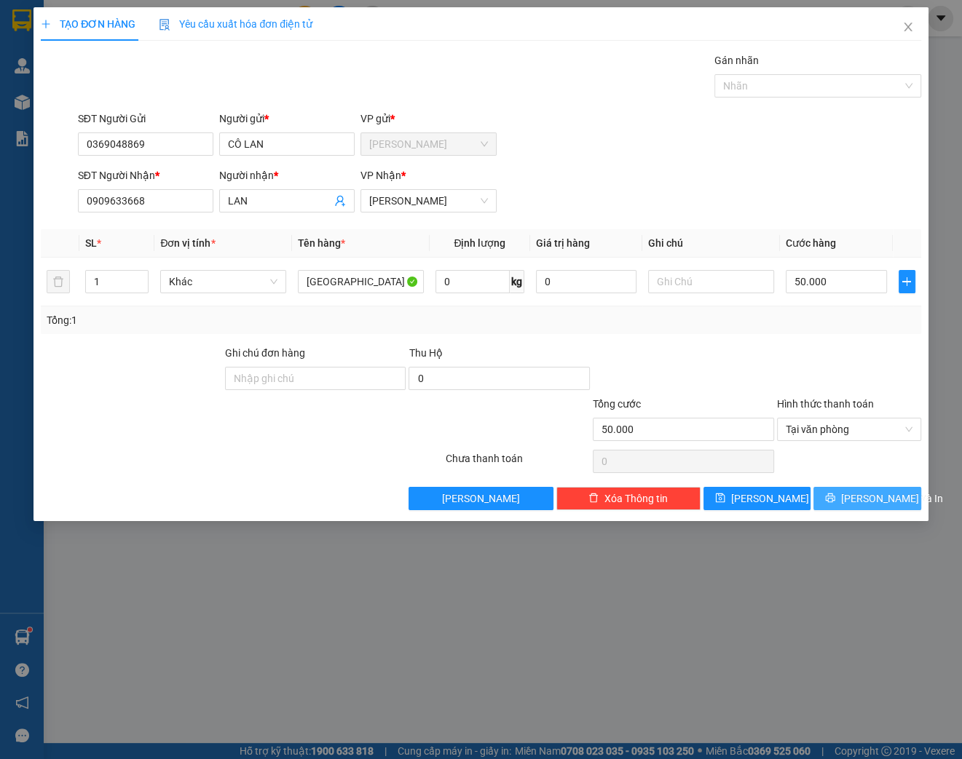
click at [866, 501] on span "[PERSON_NAME] và In" at bounding box center [892, 499] width 102 height 16
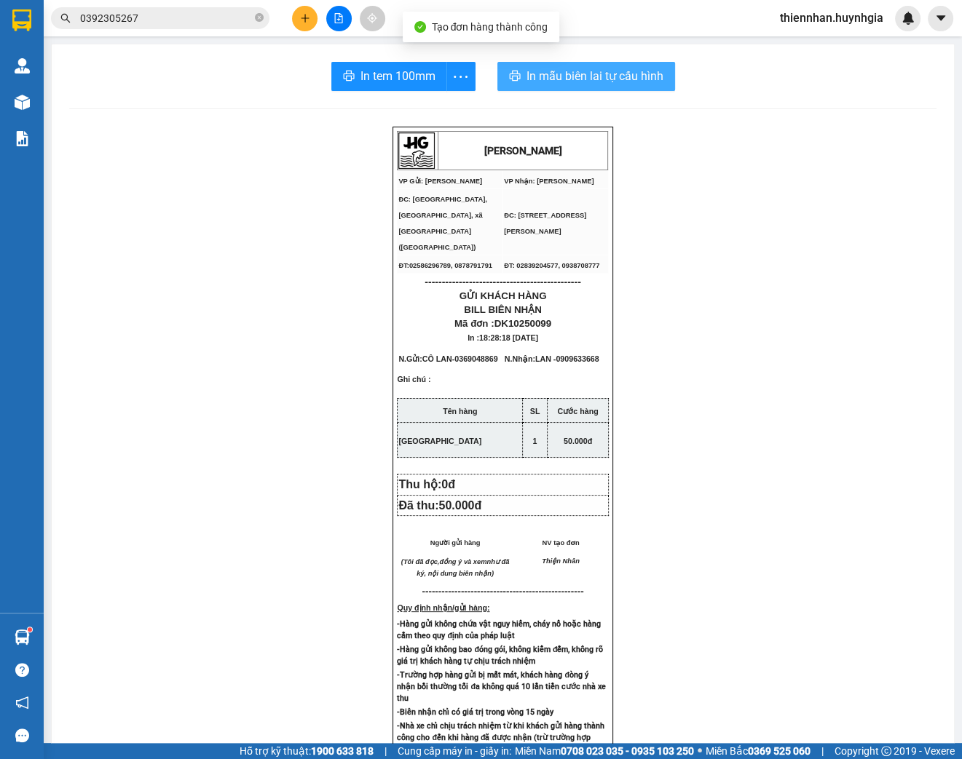
click at [588, 80] on span "In mẫu biên lai tự cấu hình" at bounding box center [594, 76] width 137 height 18
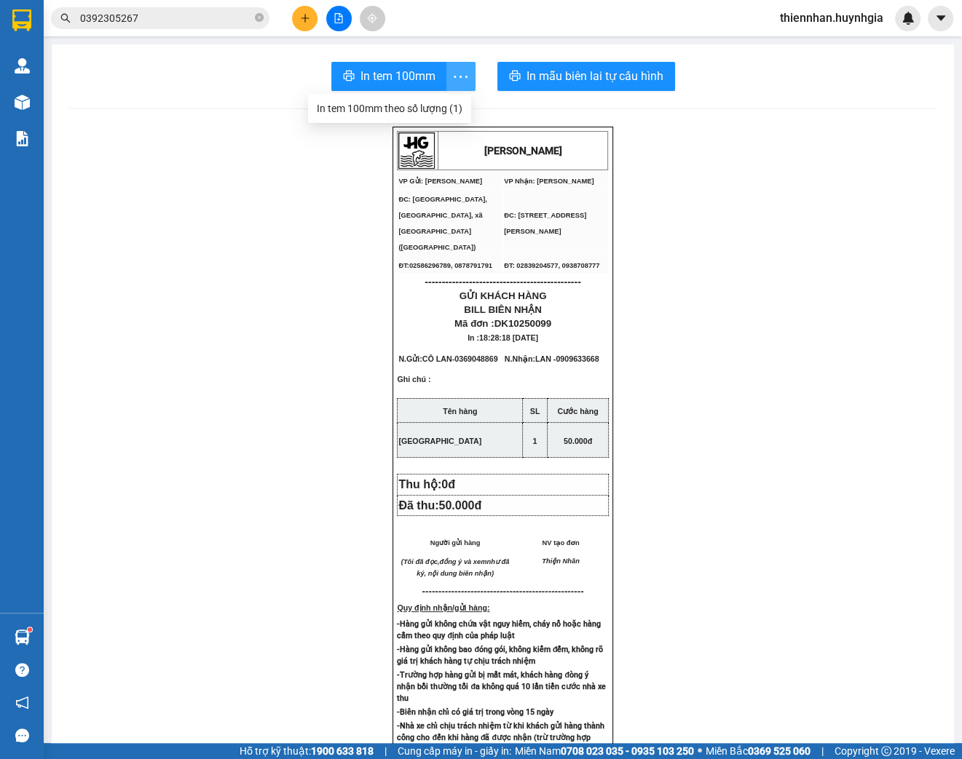
click at [451, 79] on icon "more" at bounding box center [460, 77] width 18 height 18
click at [443, 102] on div "In tem 100mm theo số lượng (1)" at bounding box center [390, 108] width 146 height 16
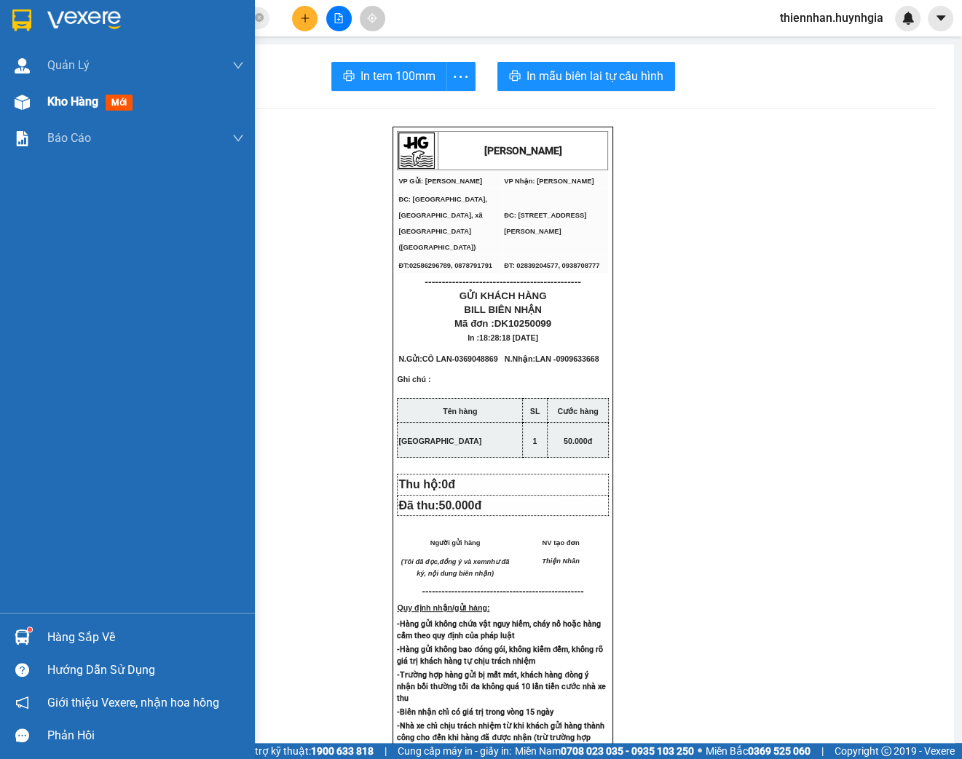
click at [82, 106] on span "Kho hàng" at bounding box center [72, 102] width 51 height 14
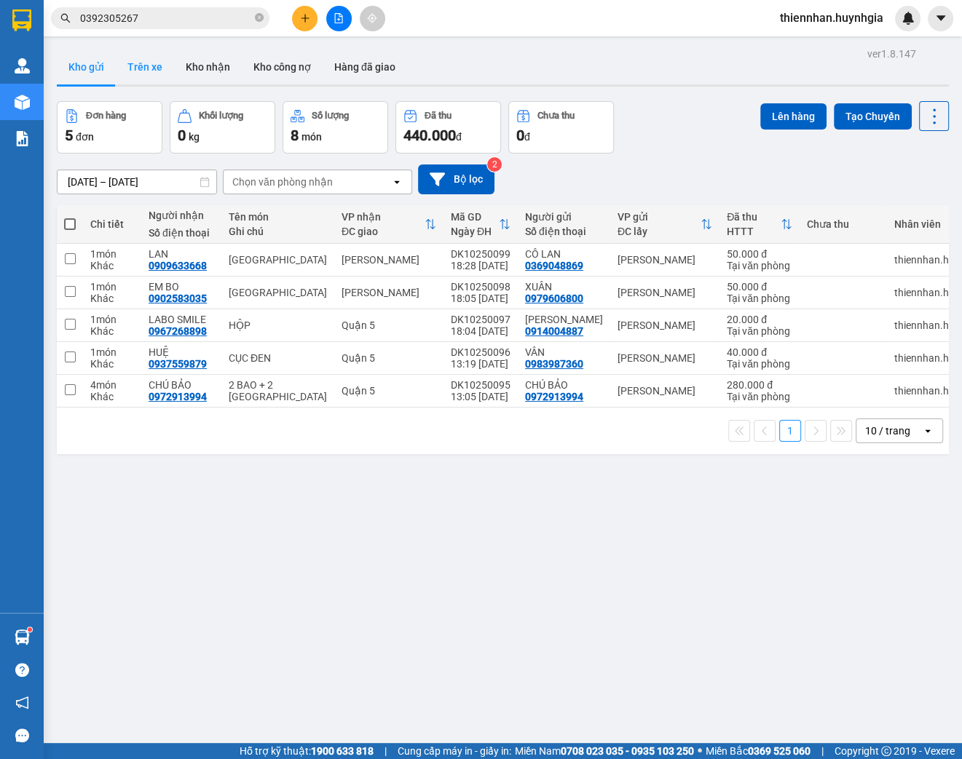
click at [151, 70] on button "Trên xe" at bounding box center [145, 66] width 58 height 35
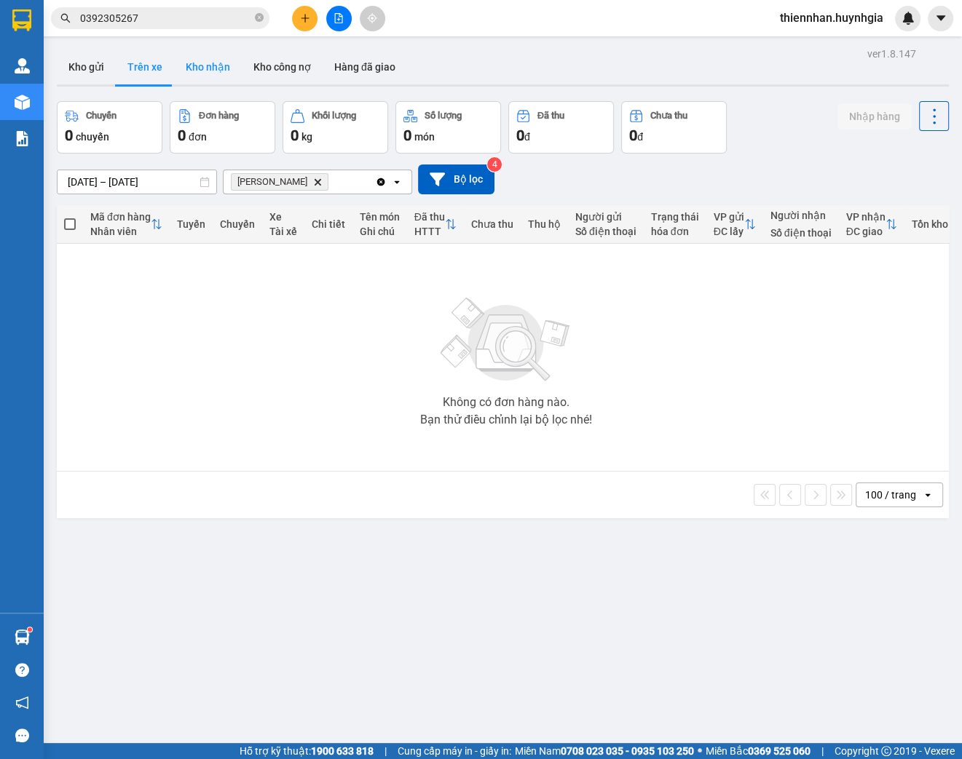
click at [210, 68] on button "Kho nhận" at bounding box center [208, 66] width 68 height 35
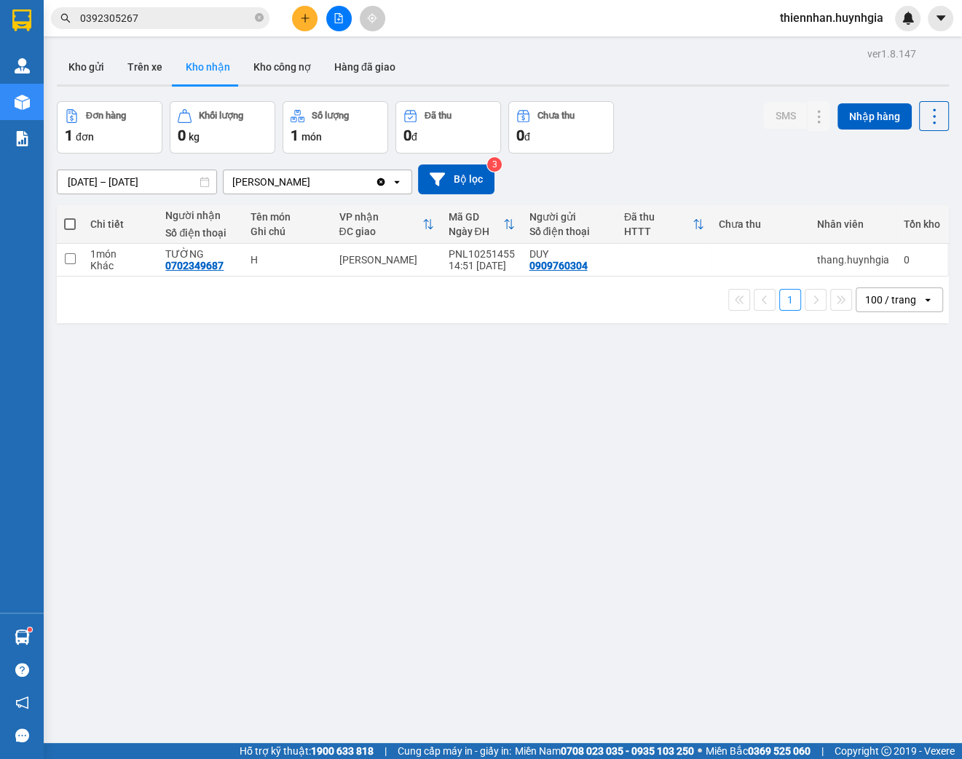
drag, startPoint x: 100, startPoint y: 70, endPoint x: 164, endPoint y: 115, distance: 77.8
click at [100, 69] on button "Kho gửi" at bounding box center [86, 66] width 59 height 35
